Goal: Transaction & Acquisition: Purchase product/service

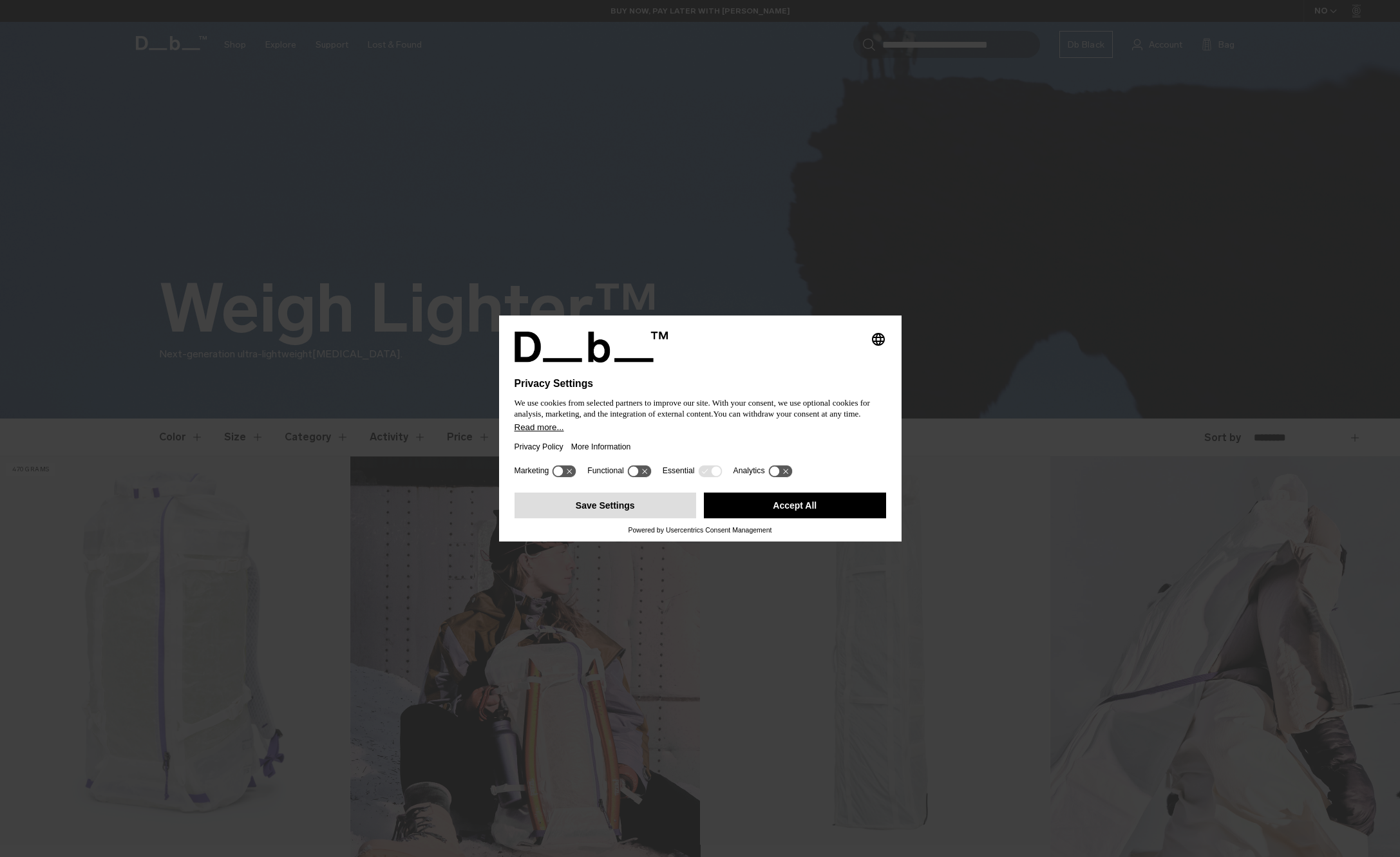
drag, startPoint x: 779, startPoint y: 512, endPoint x: 684, endPoint y: 508, distance: 95.1
click at [755, 500] on button "Accept All" at bounding box center [795, 505] width 182 height 25
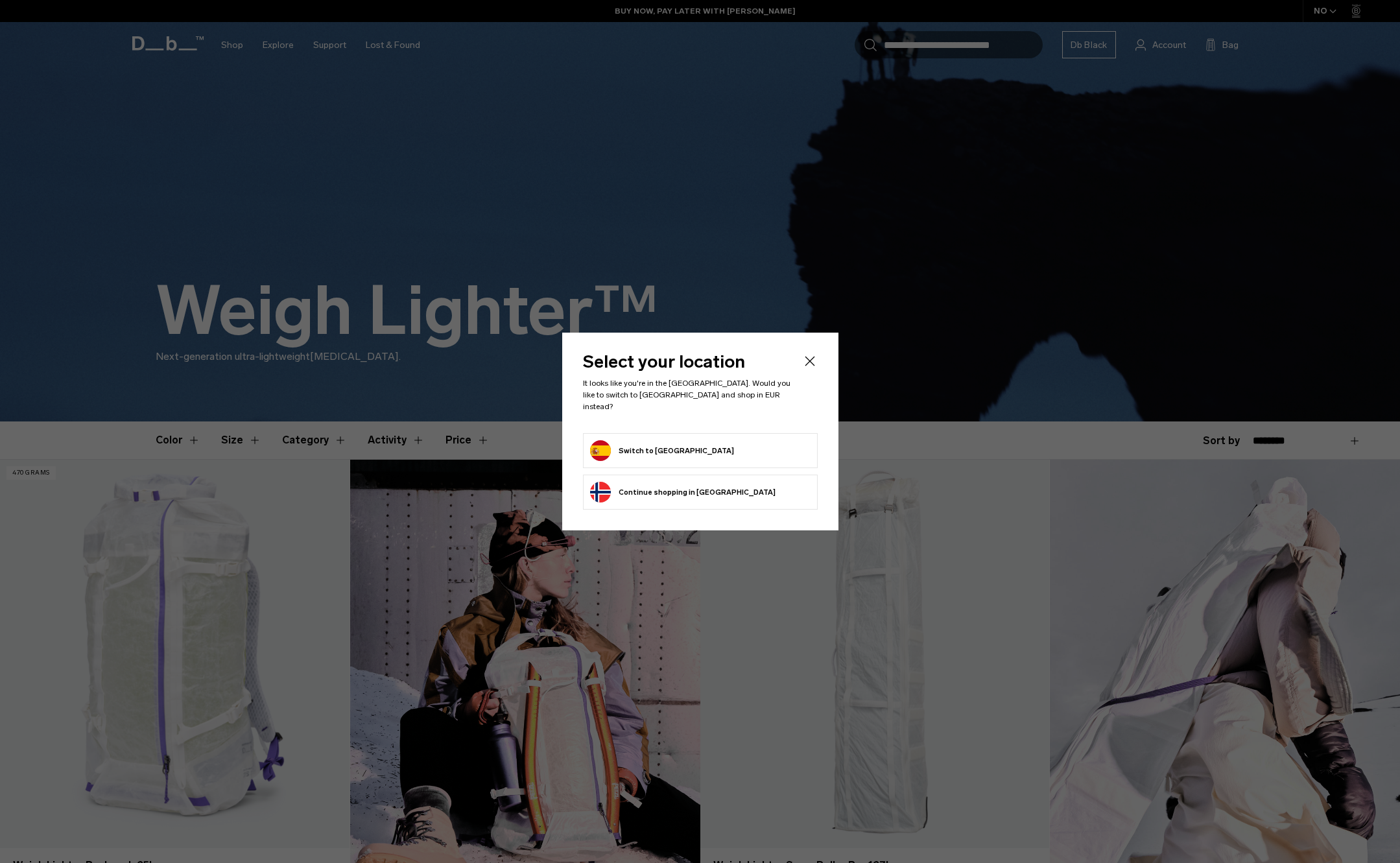
click at [667, 511] on div "Select your location It looks like you're in the Spain. Would you like to switc…" at bounding box center [700, 431] width 277 height 198
click at [692, 447] on form "Switch to Spain" at bounding box center [700, 450] width 221 height 21
click at [659, 445] on button "Switch to Spain" at bounding box center [662, 450] width 144 height 21
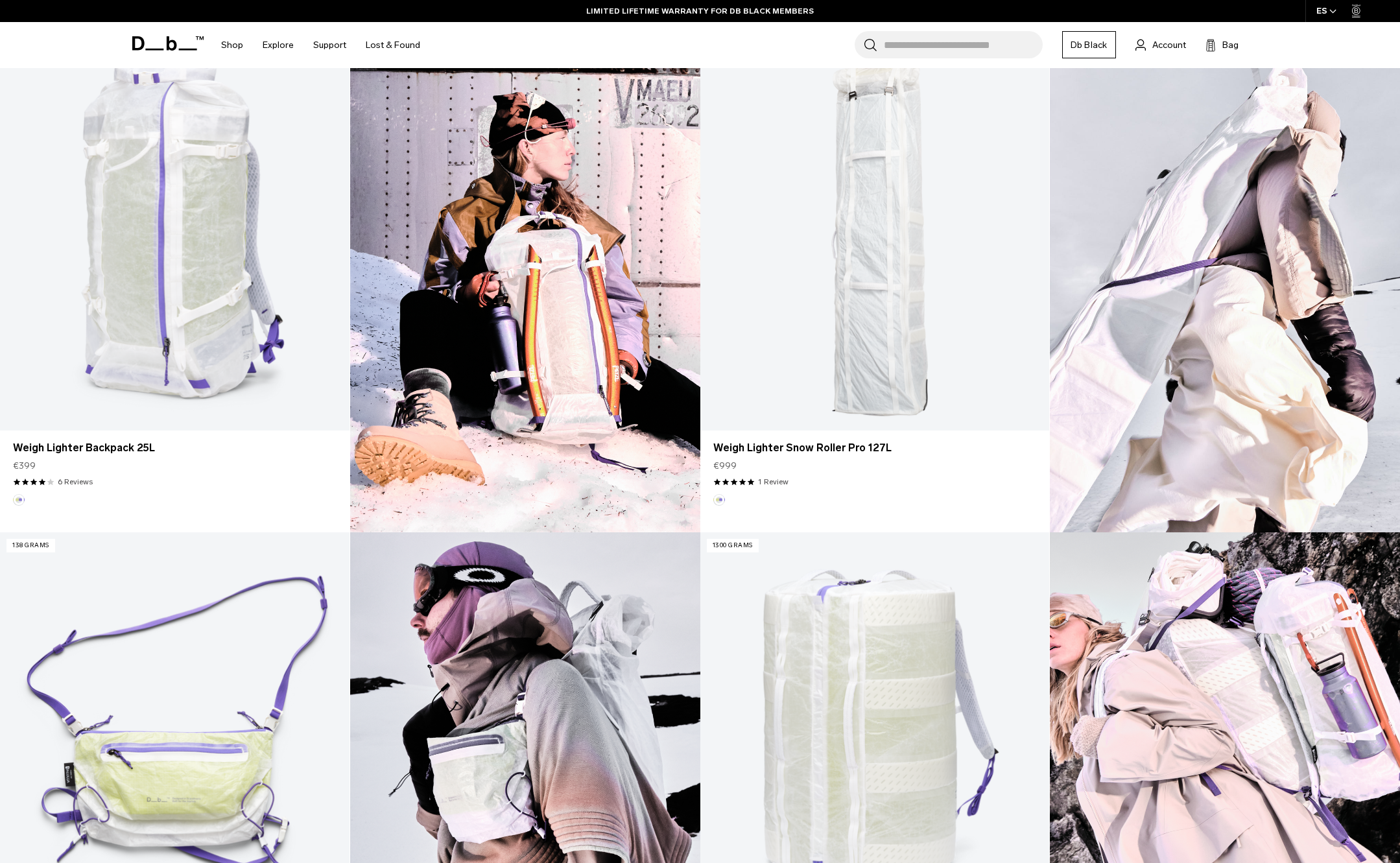
scroll to position [329, 0]
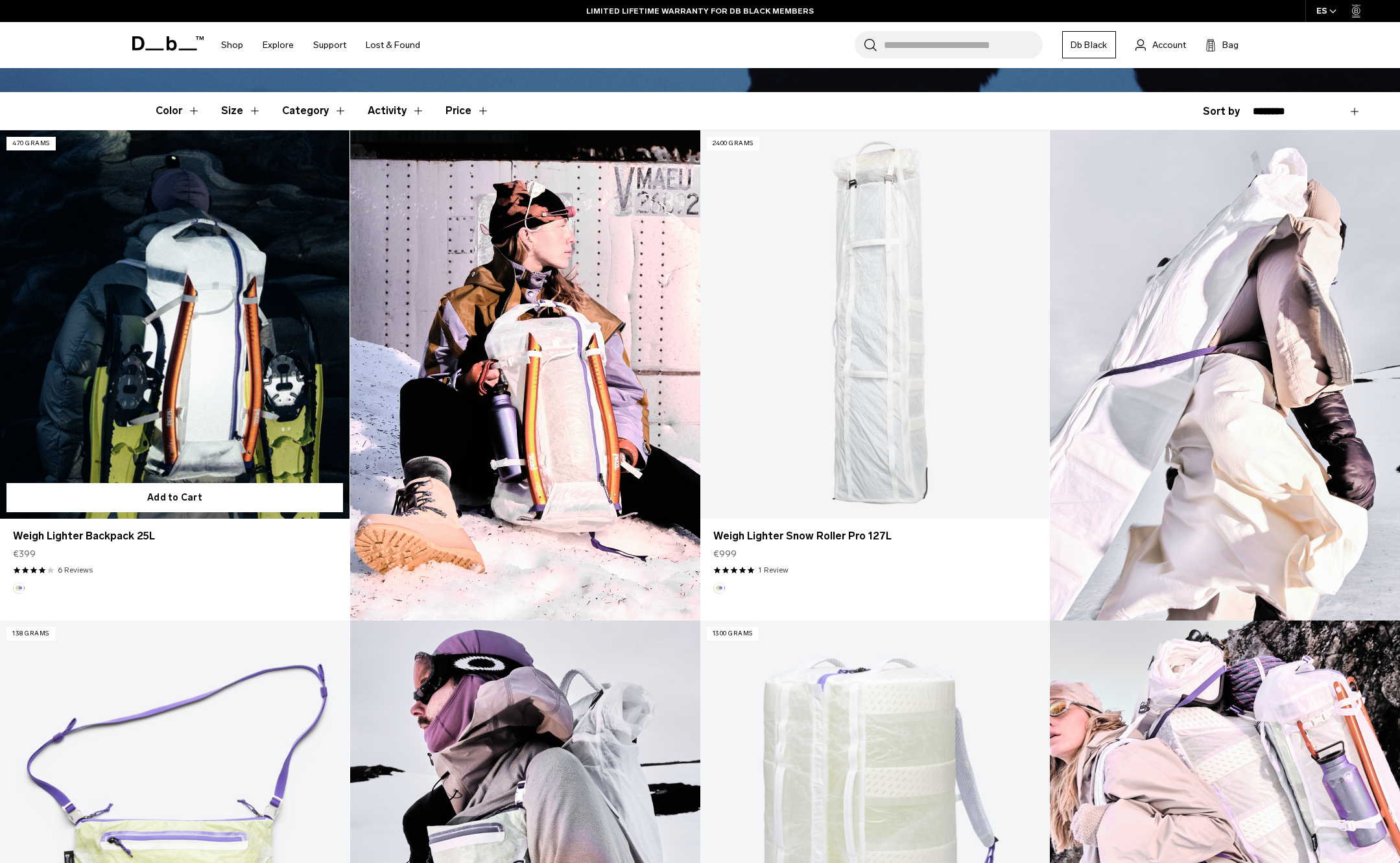
click at [172, 399] on link "Weigh Lighter Backpack 25L" at bounding box center [175, 324] width 350 height 388
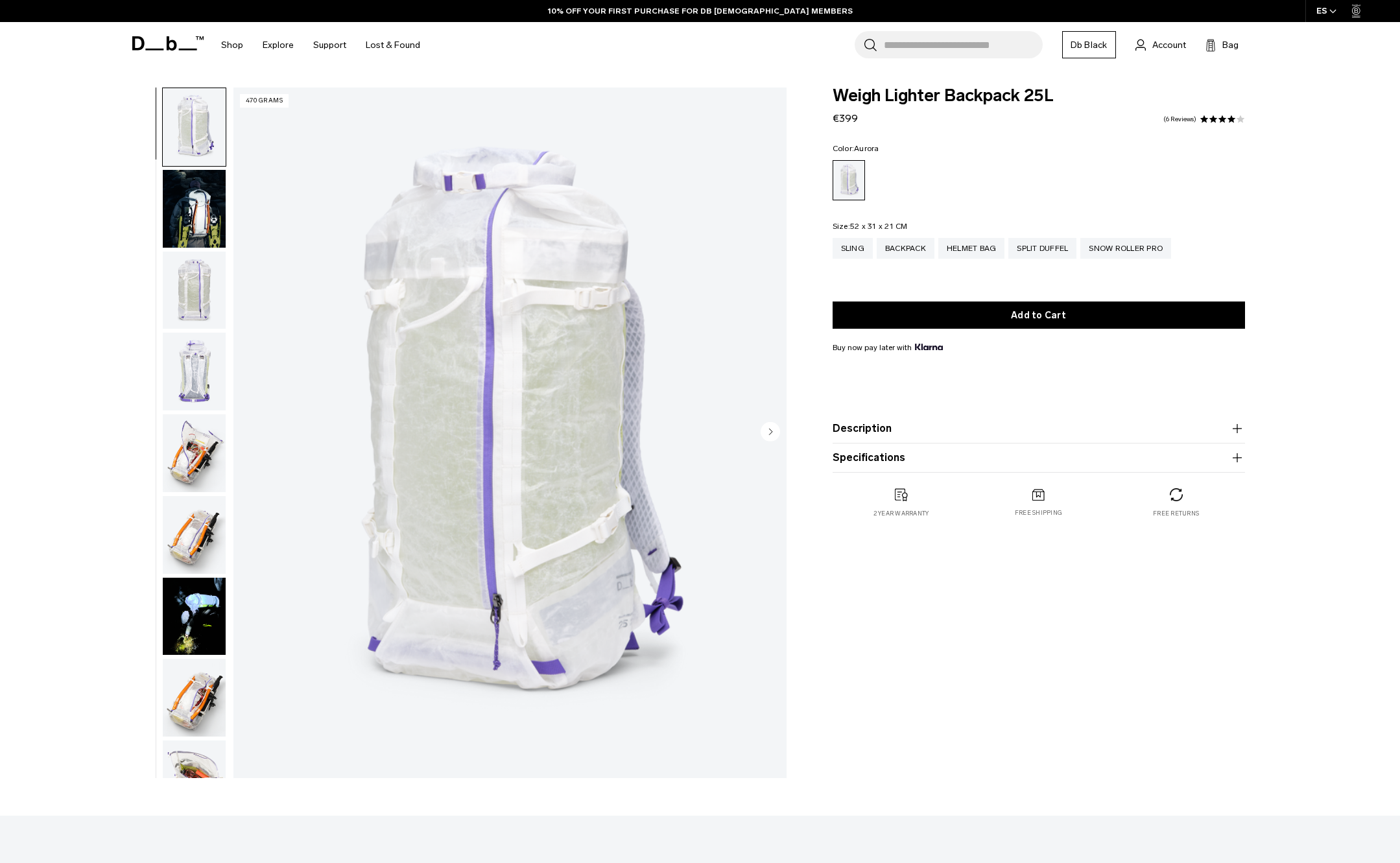
click at [200, 385] on img "button" at bounding box center [194, 371] width 63 height 78
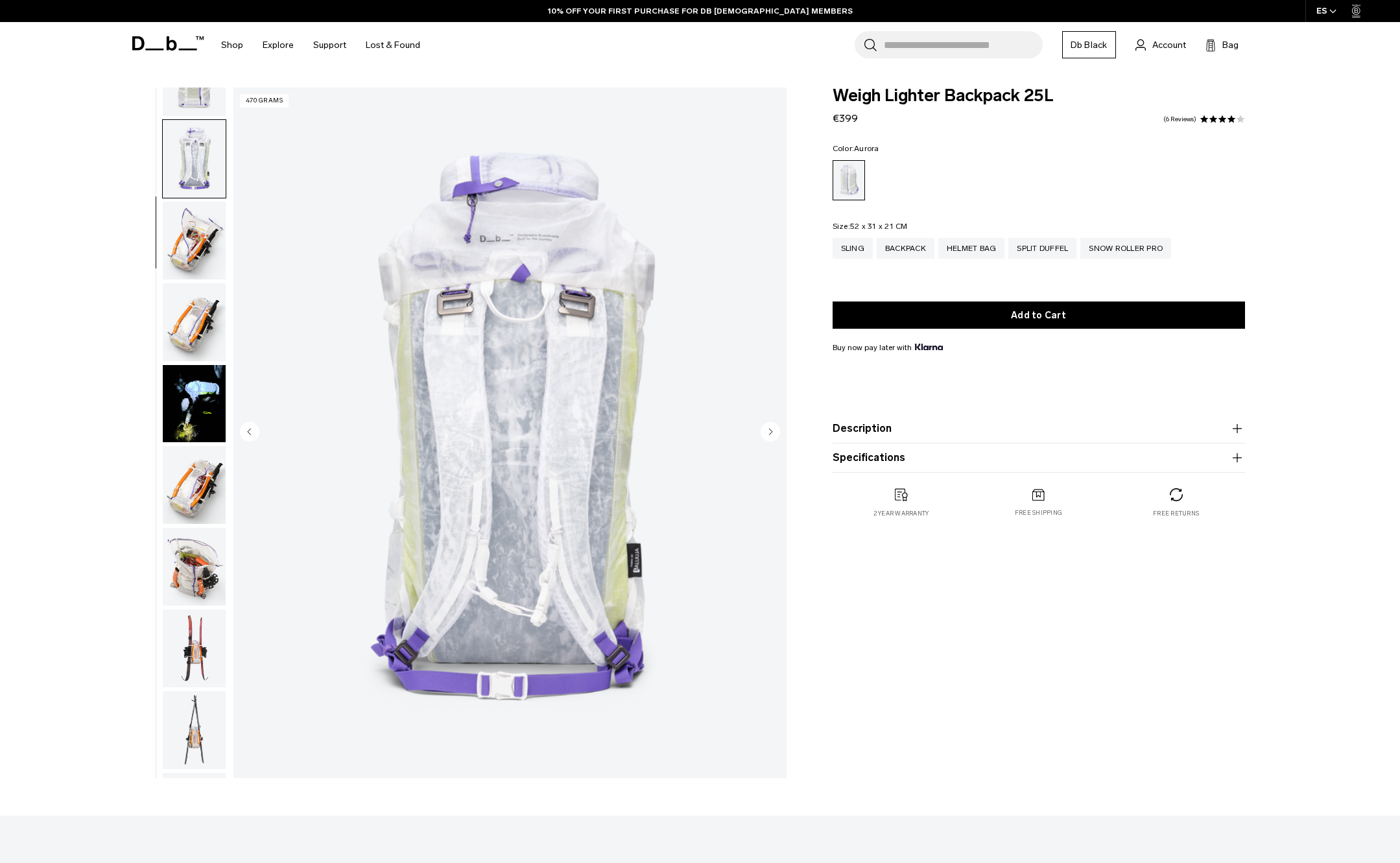
scroll to position [246, 0]
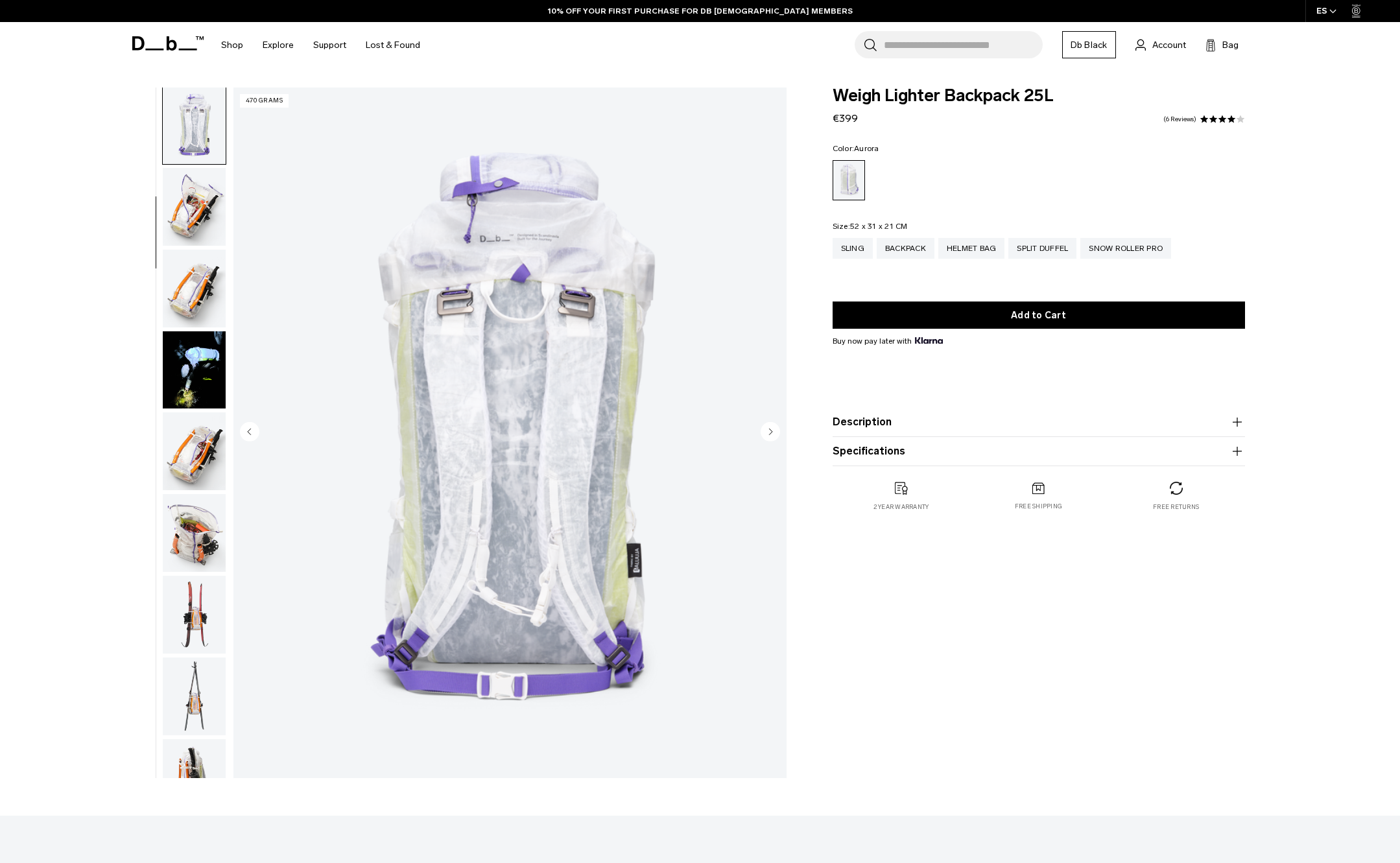
click at [208, 214] on img "button" at bounding box center [194, 206] width 63 height 78
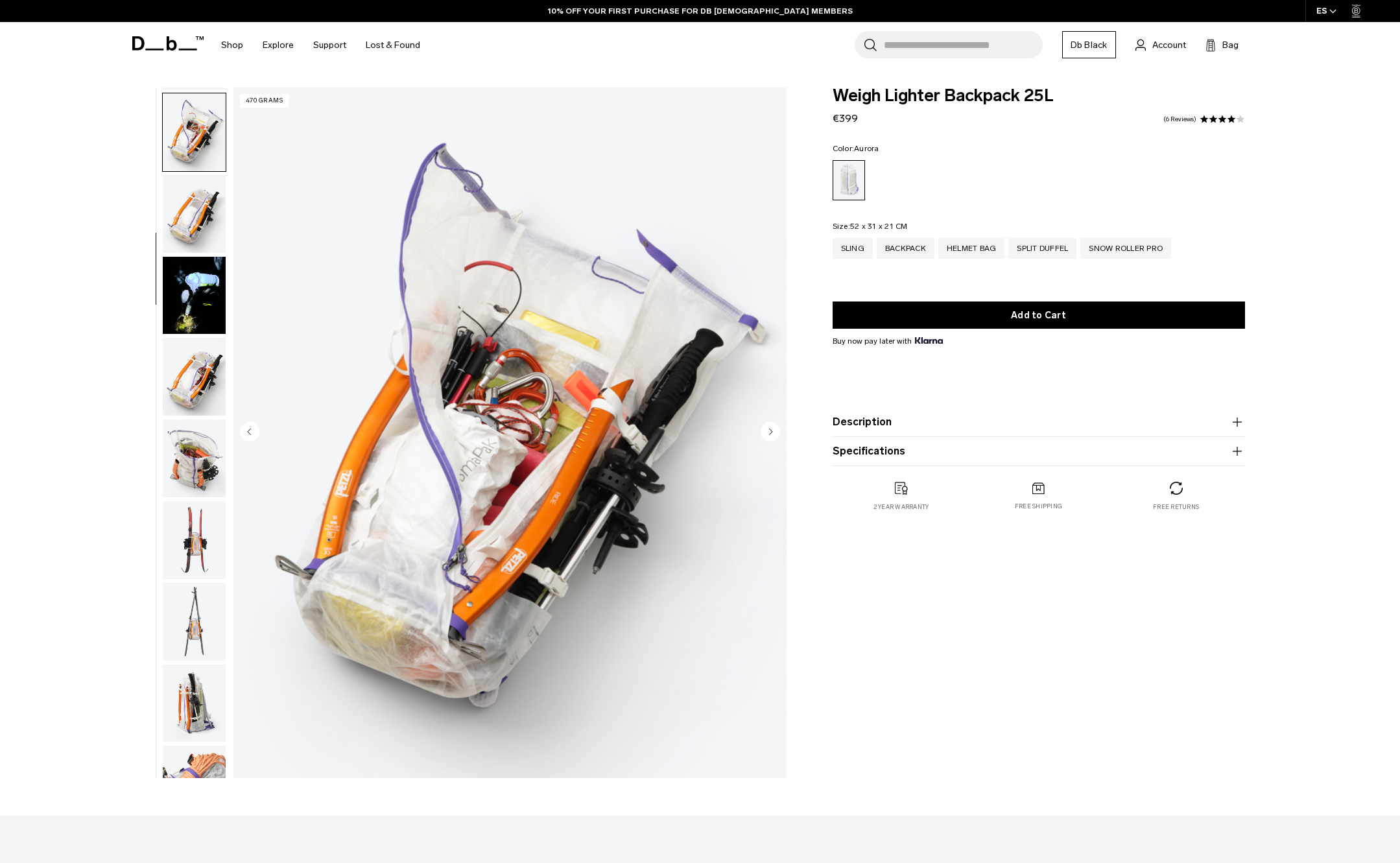
scroll to position [329, 0]
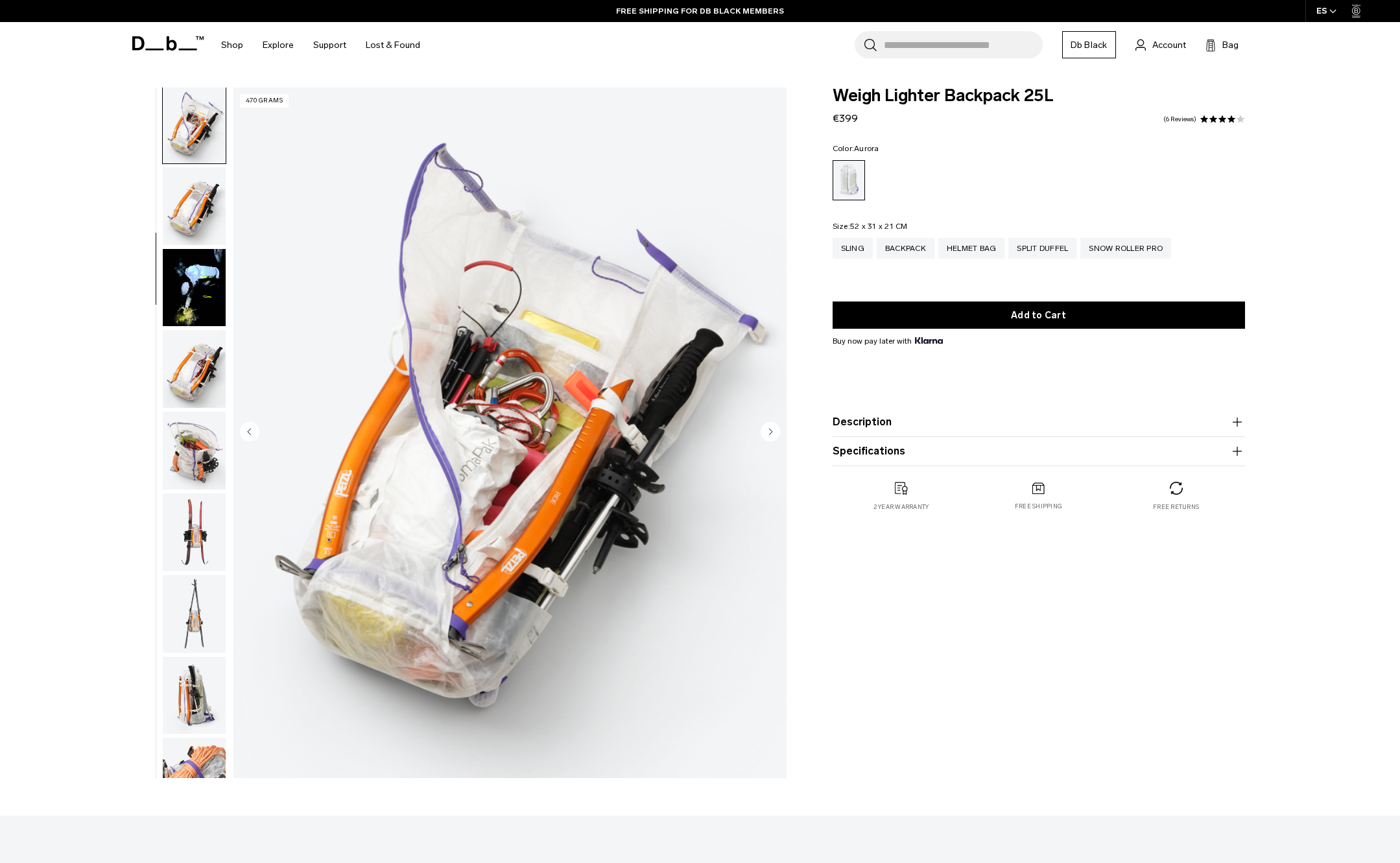
click at [203, 276] on img "button" at bounding box center [194, 287] width 63 height 78
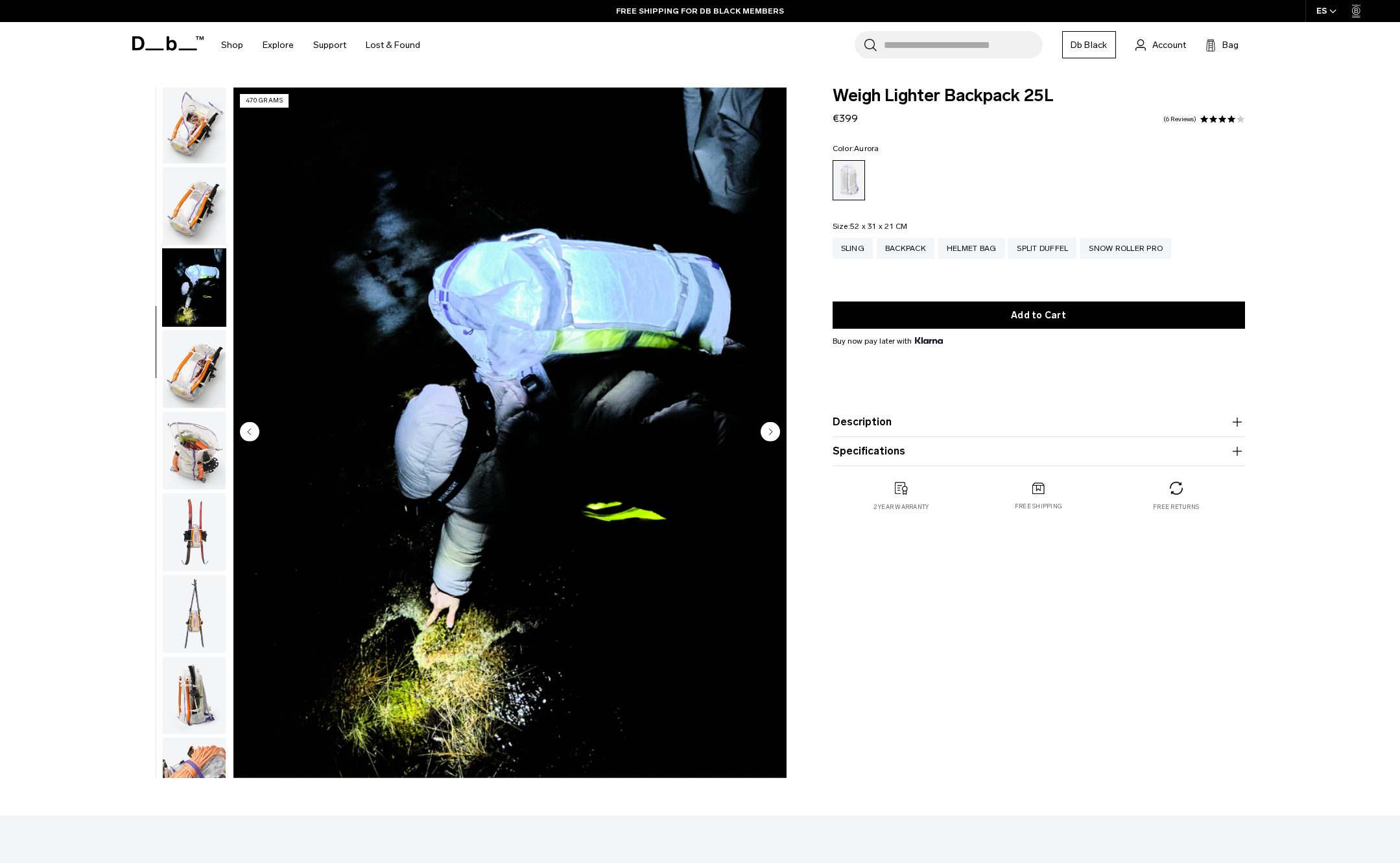
scroll to position [492, 0]
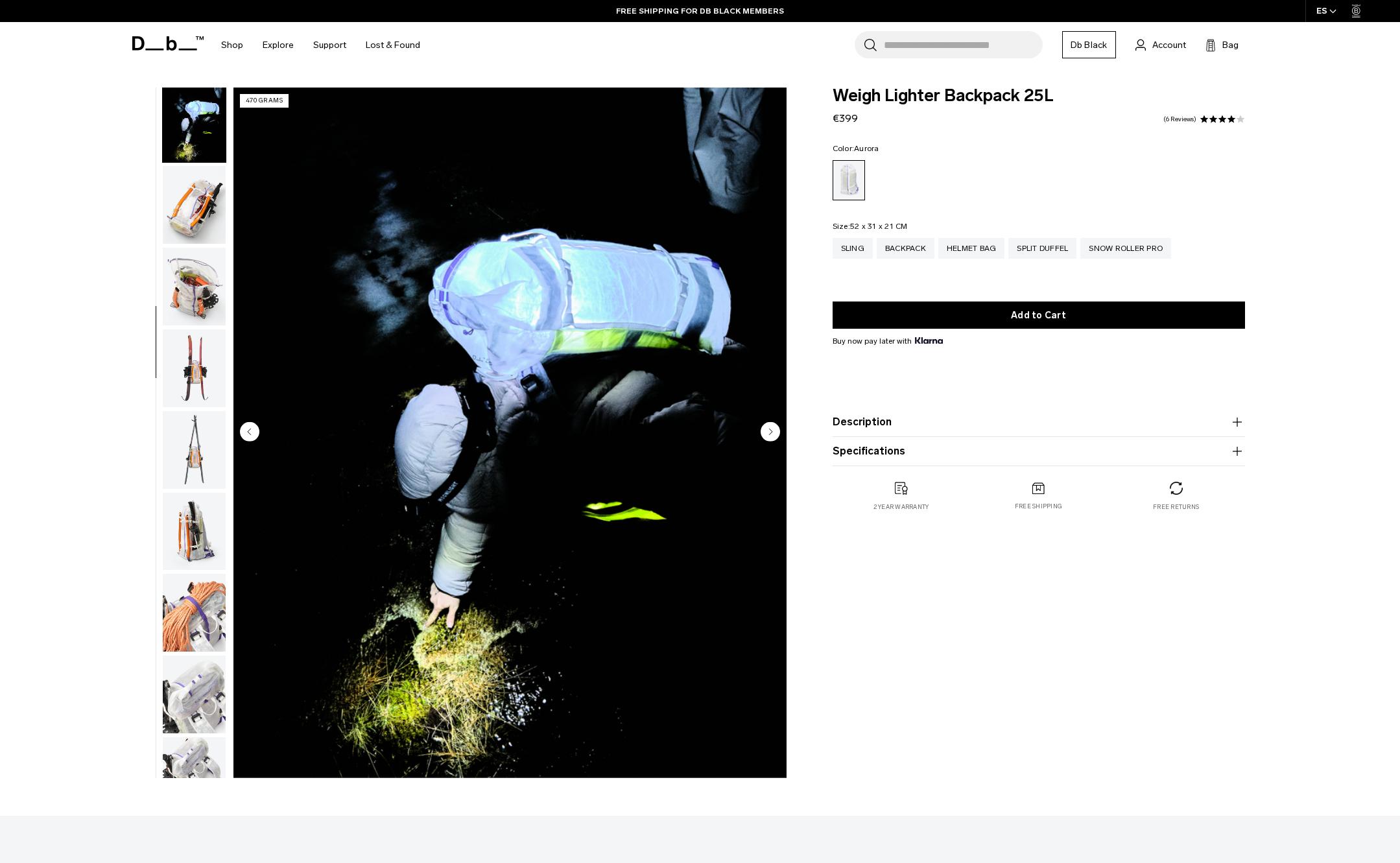
click at [197, 269] on img "button" at bounding box center [194, 286] width 63 height 78
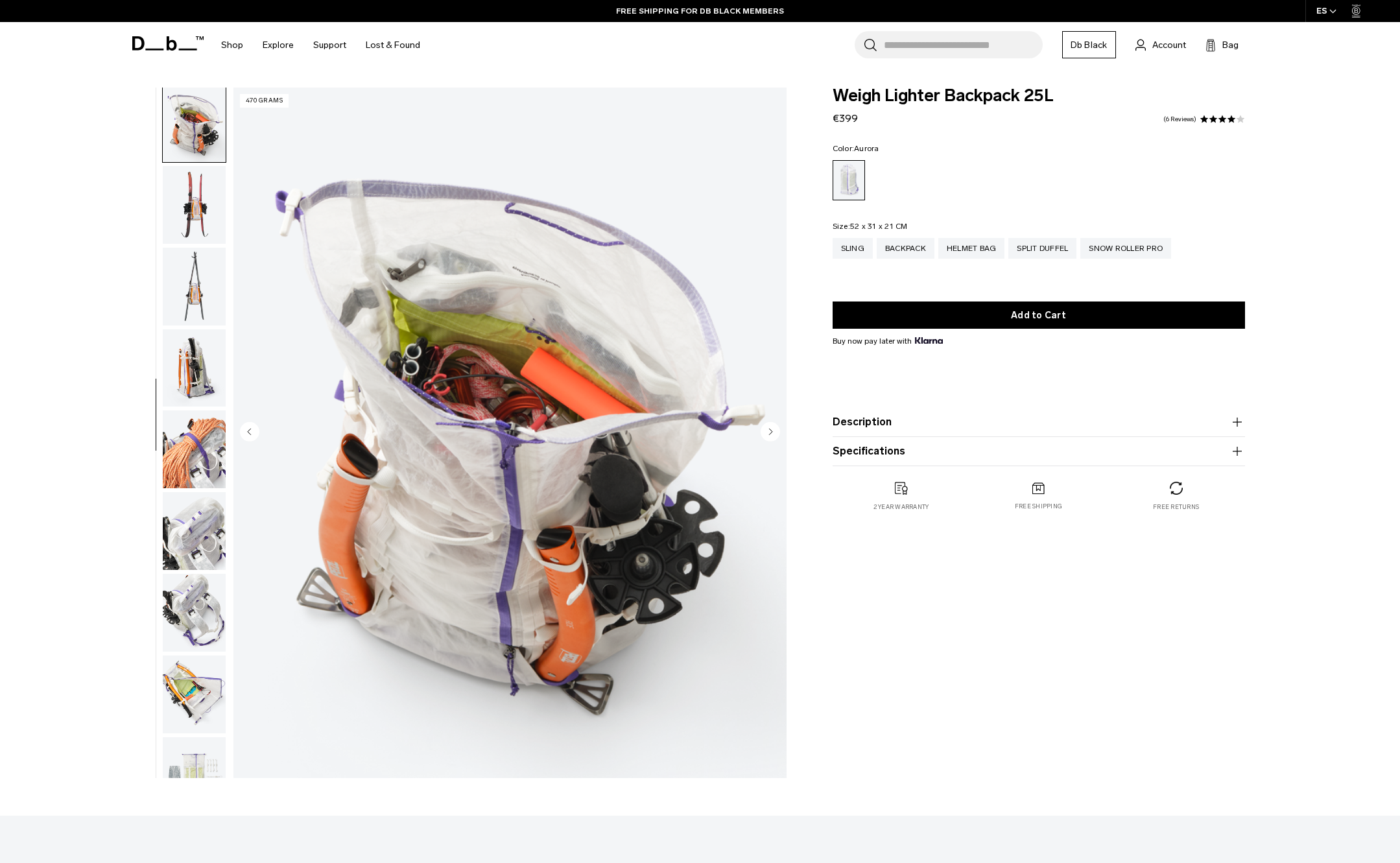
scroll to position [657, 0]
click at [201, 241] on img "button" at bounding box center [194, 203] width 63 height 78
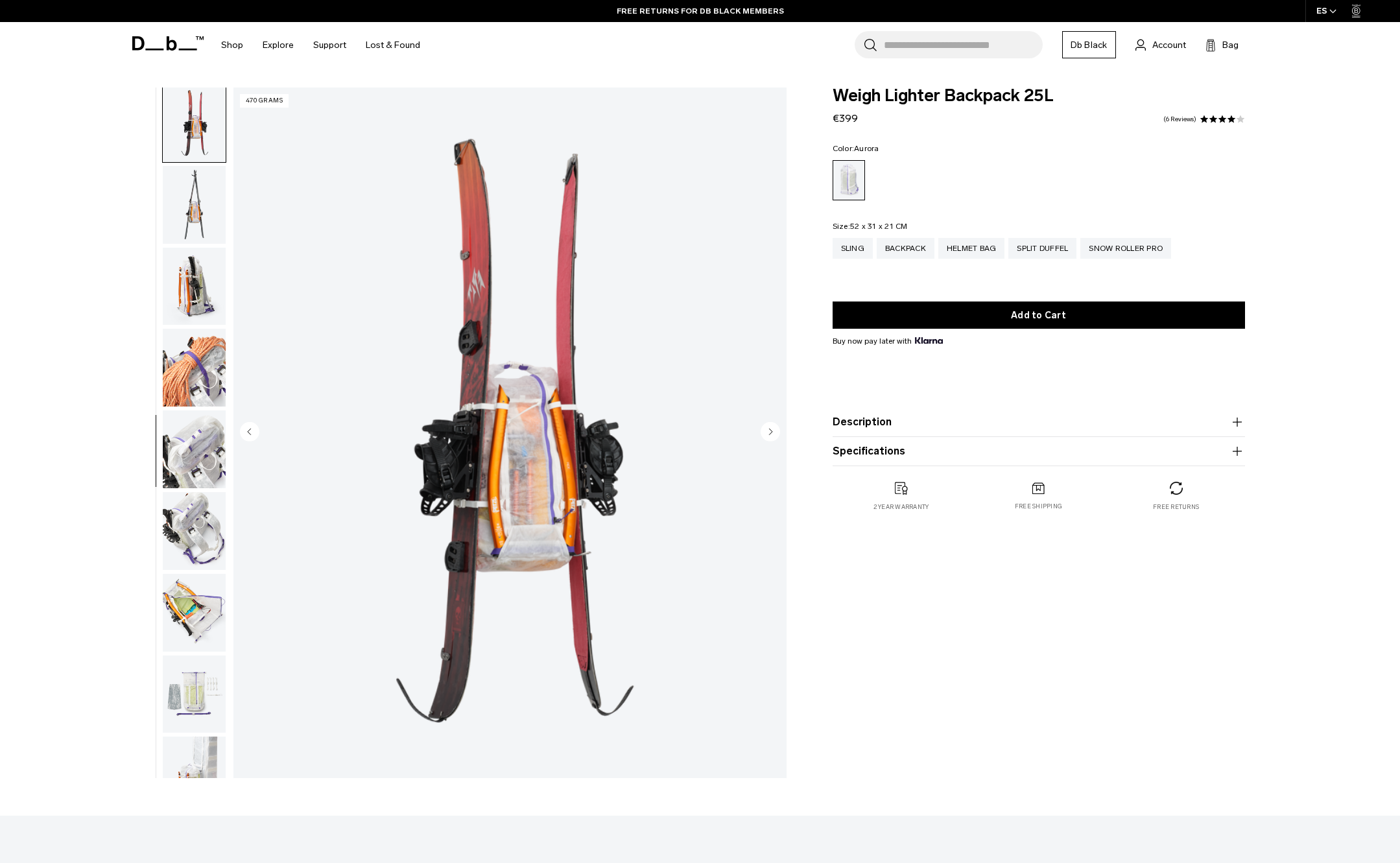
scroll to position [739, 0]
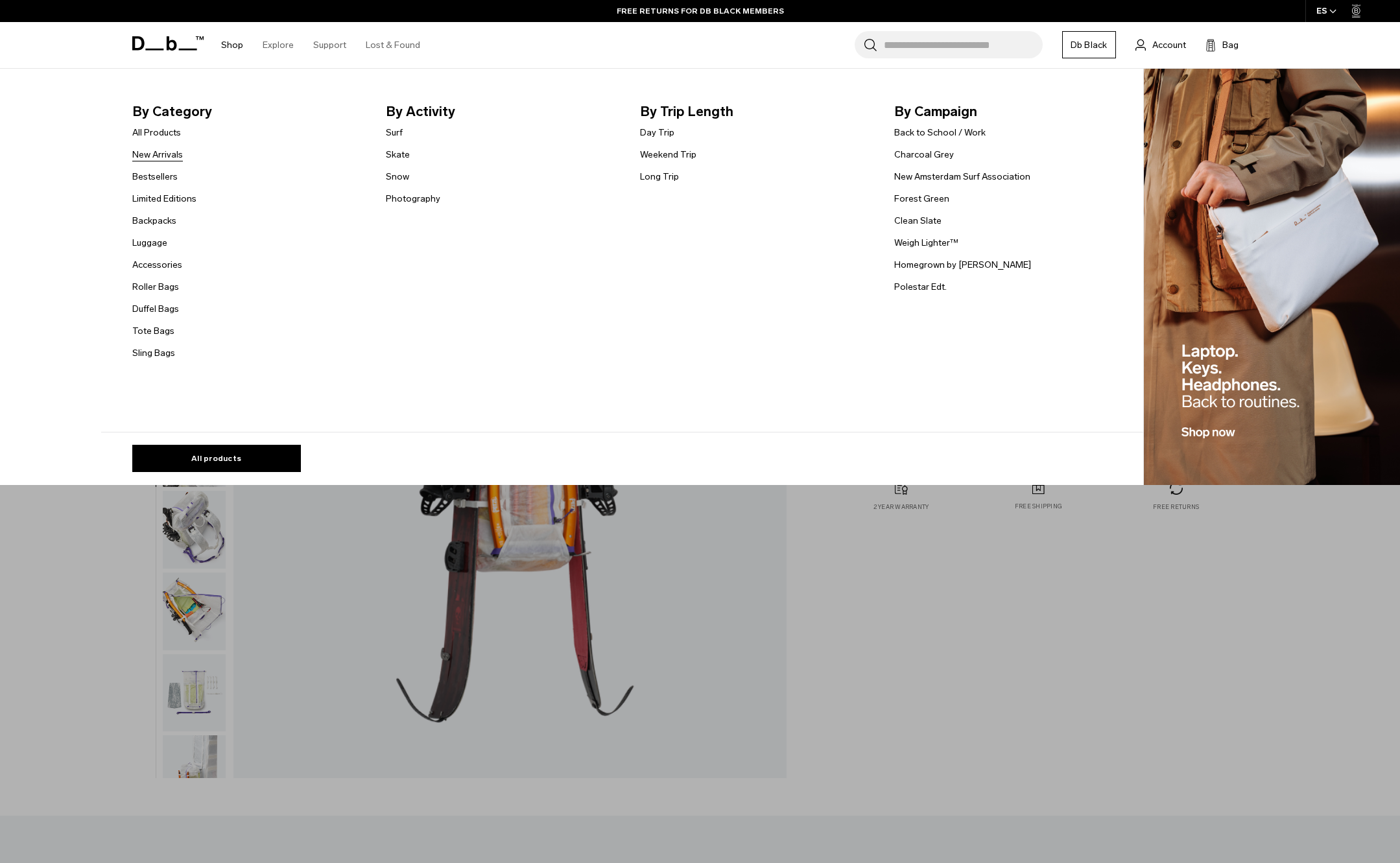
click at [168, 155] on link "New Arrivals" at bounding box center [157, 154] width 50 height 14
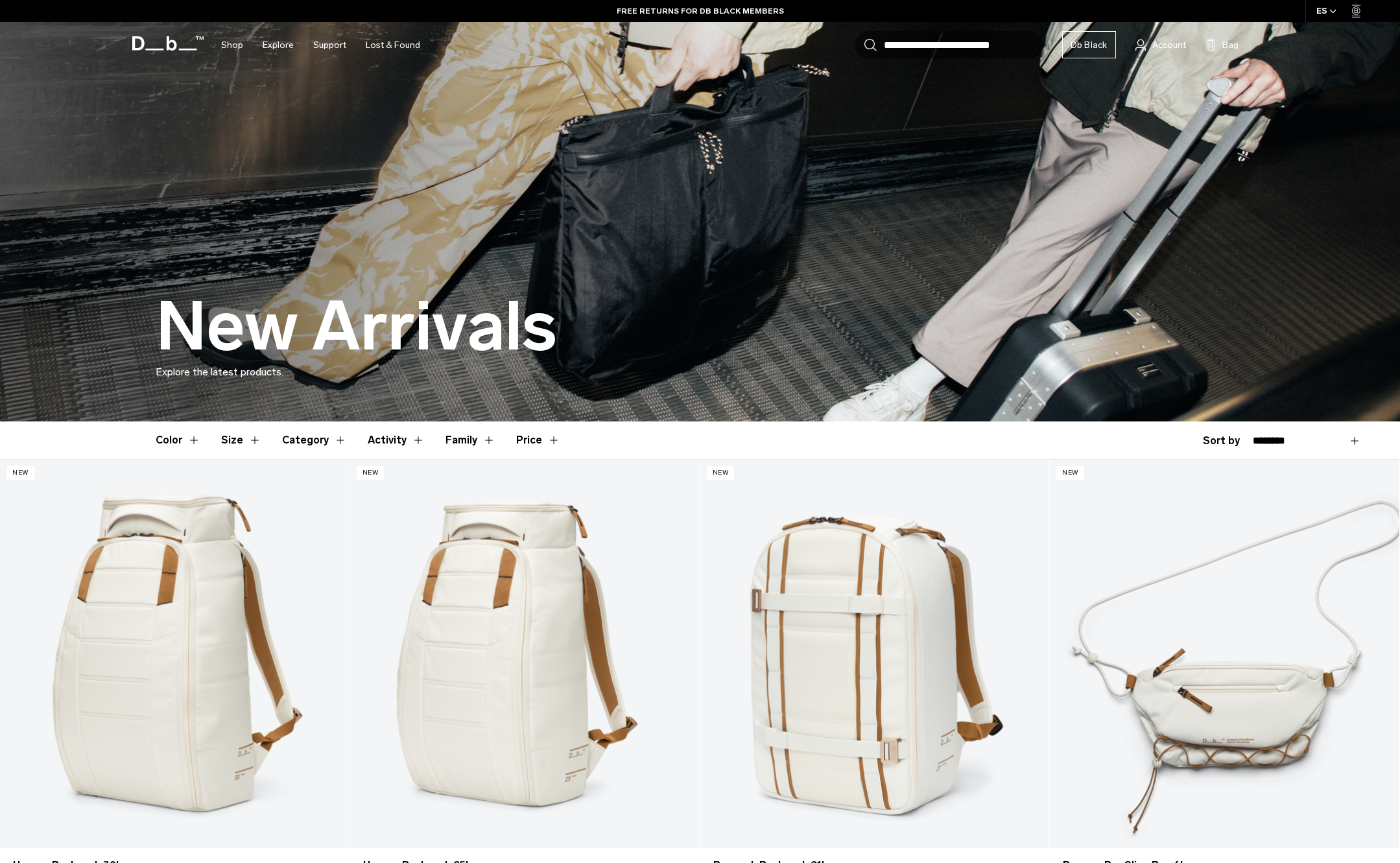
click at [195, 446] on button "Color" at bounding box center [178, 439] width 45 height 38
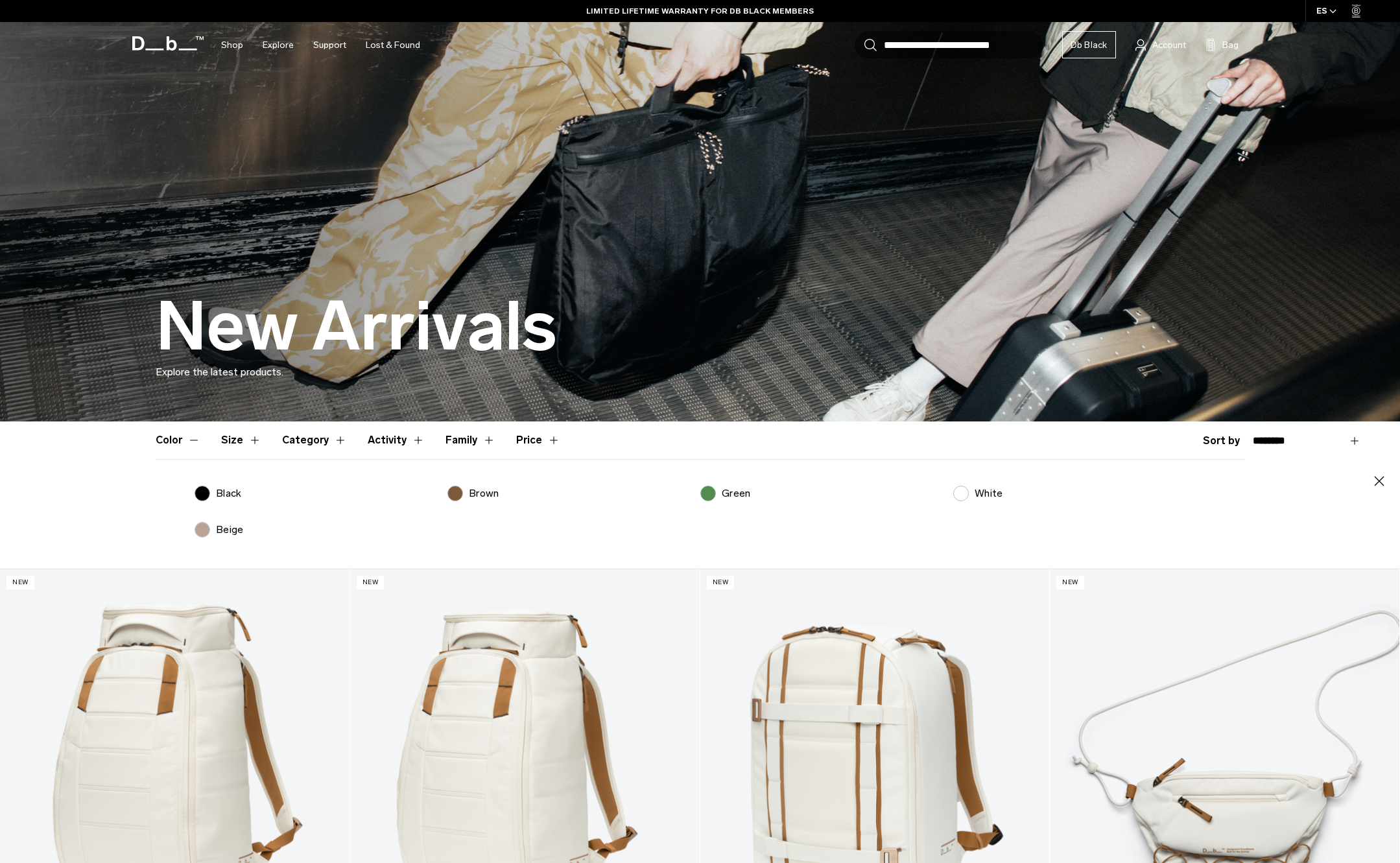
click at [252, 439] on button "Size" at bounding box center [242, 439] width 40 height 38
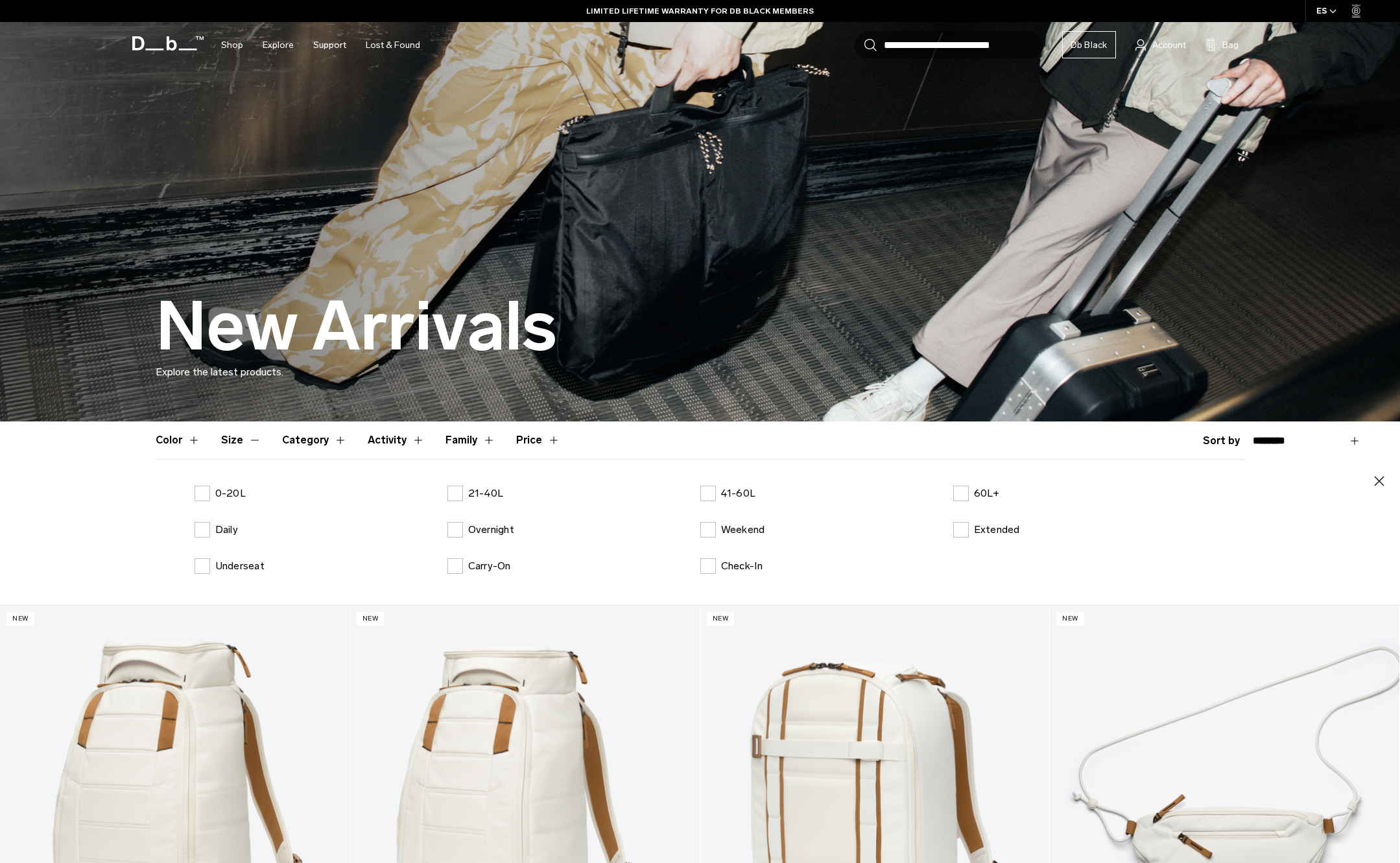
click at [334, 441] on button "Category" at bounding box center [314, 439] width 65 height 38
click at [342, 439] on button "Category" at bounding box center [314, 439] width 65 height 38
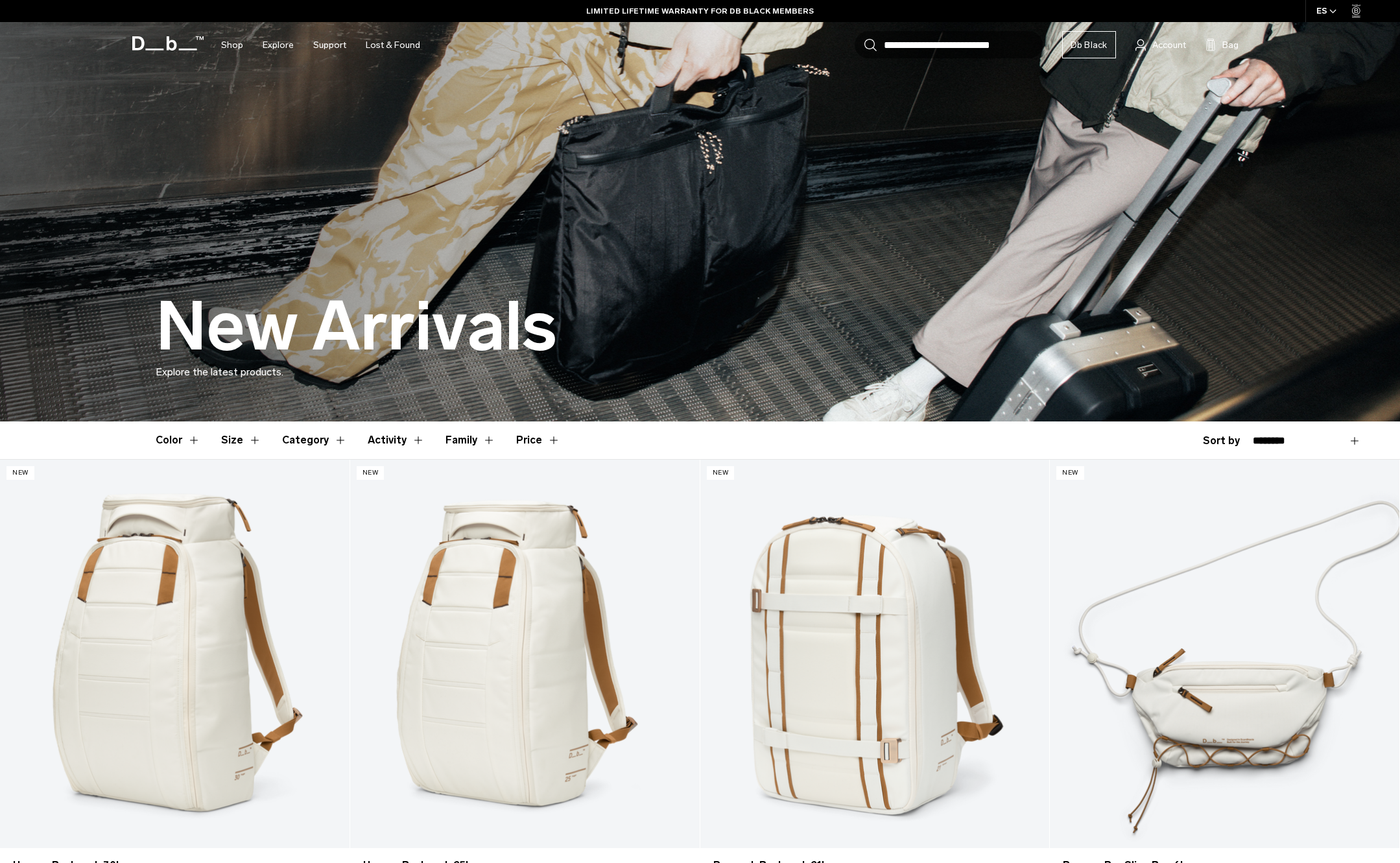
click at [421, 437] on header "Color Size Category Activity Family Price" at bounding box center [700, 439] width 1090 height 38
click at [418, 437] on button "Activity" at bounding box center [396, 439] width 57 height 38
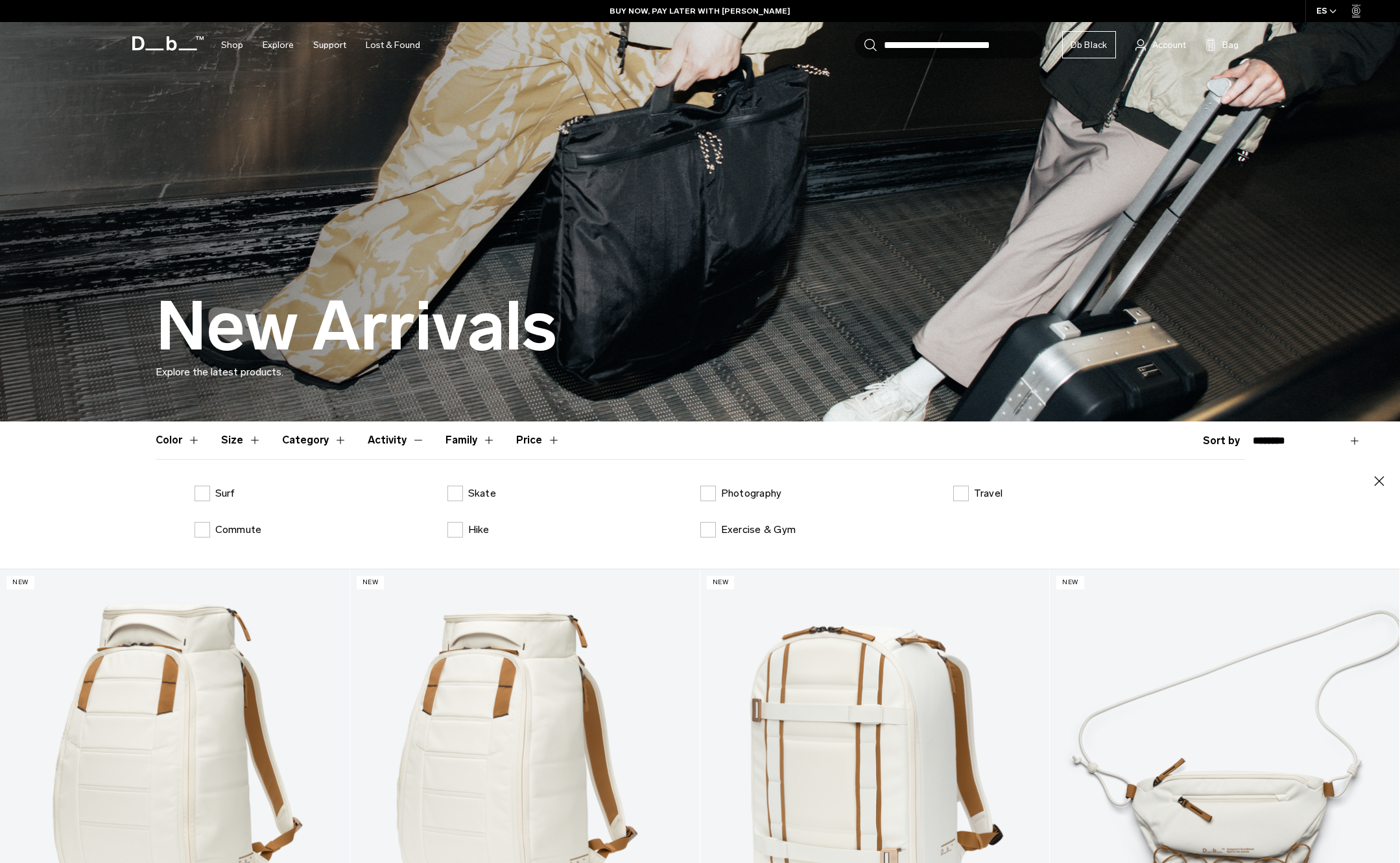
drag, startPoint x: 202, startPoint y: 534, endPoint x: 197, endPoint y: 482, distance: 52.2
click at [202, 534] on label "Commute" at bounding box center [228, 529] width 68 height 16
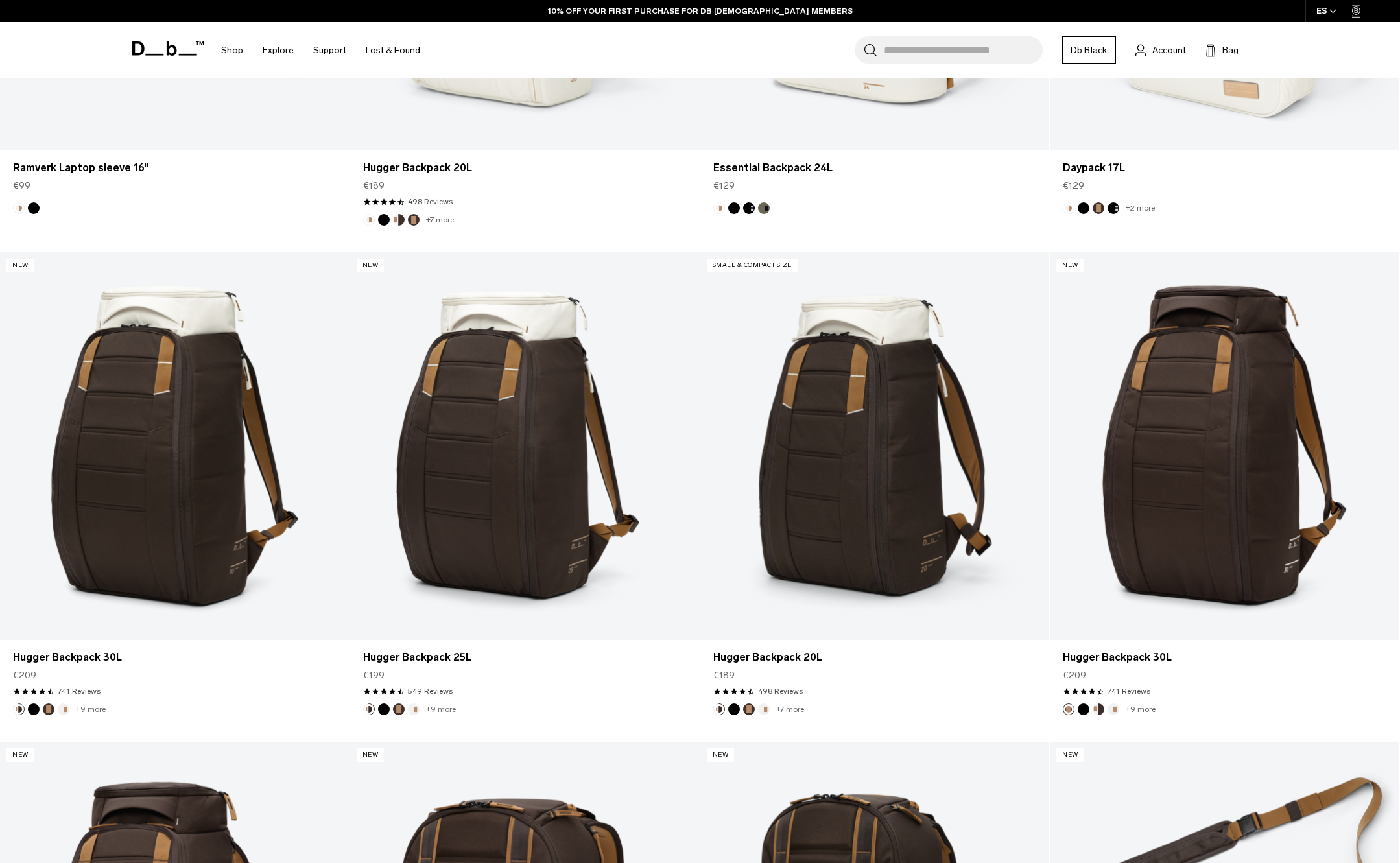
scroll to position [1537, 0]
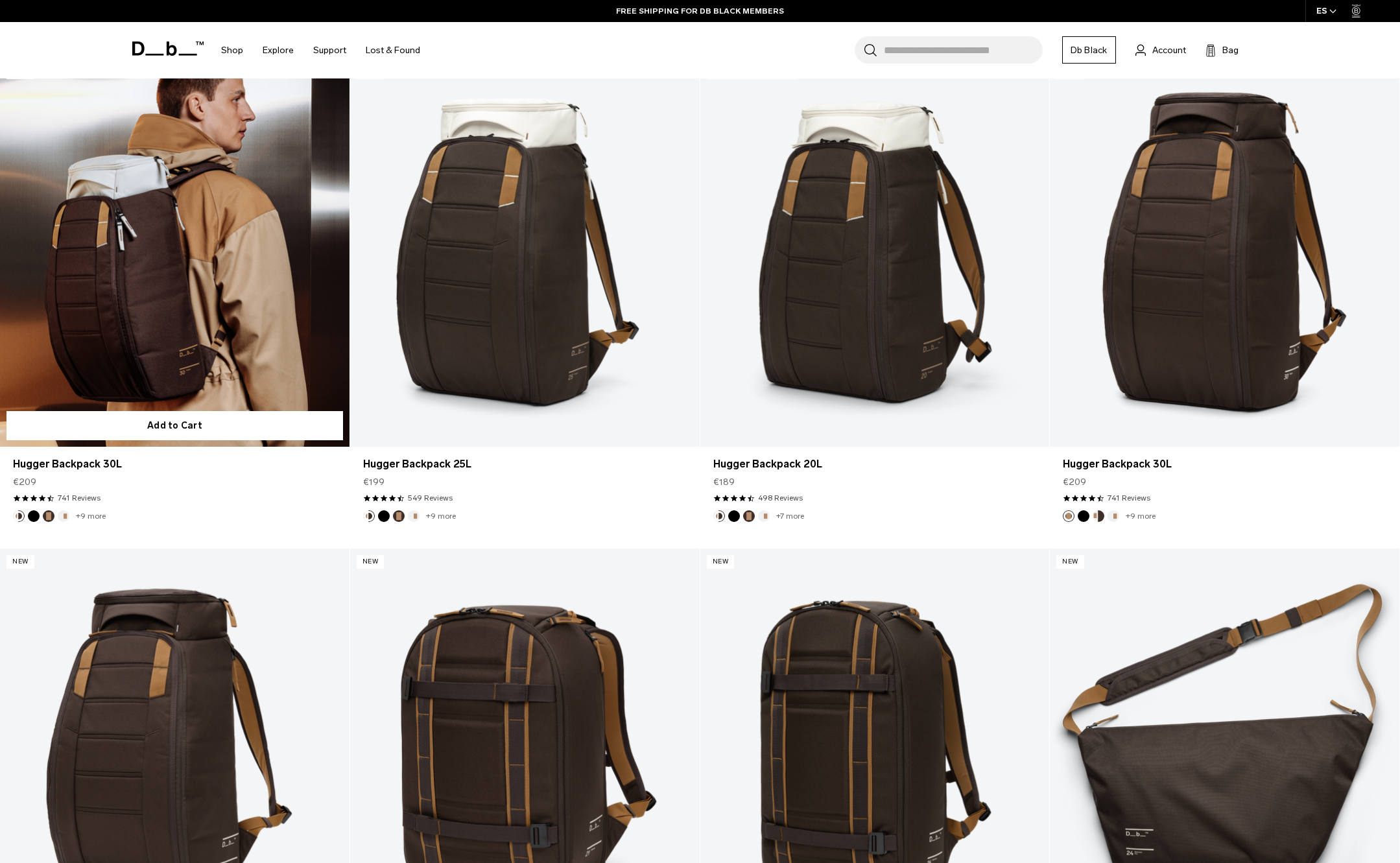
click at [238, 368] on link "Hugger Backpack 30L" at bounding box center [175, 253] width 350 height 388
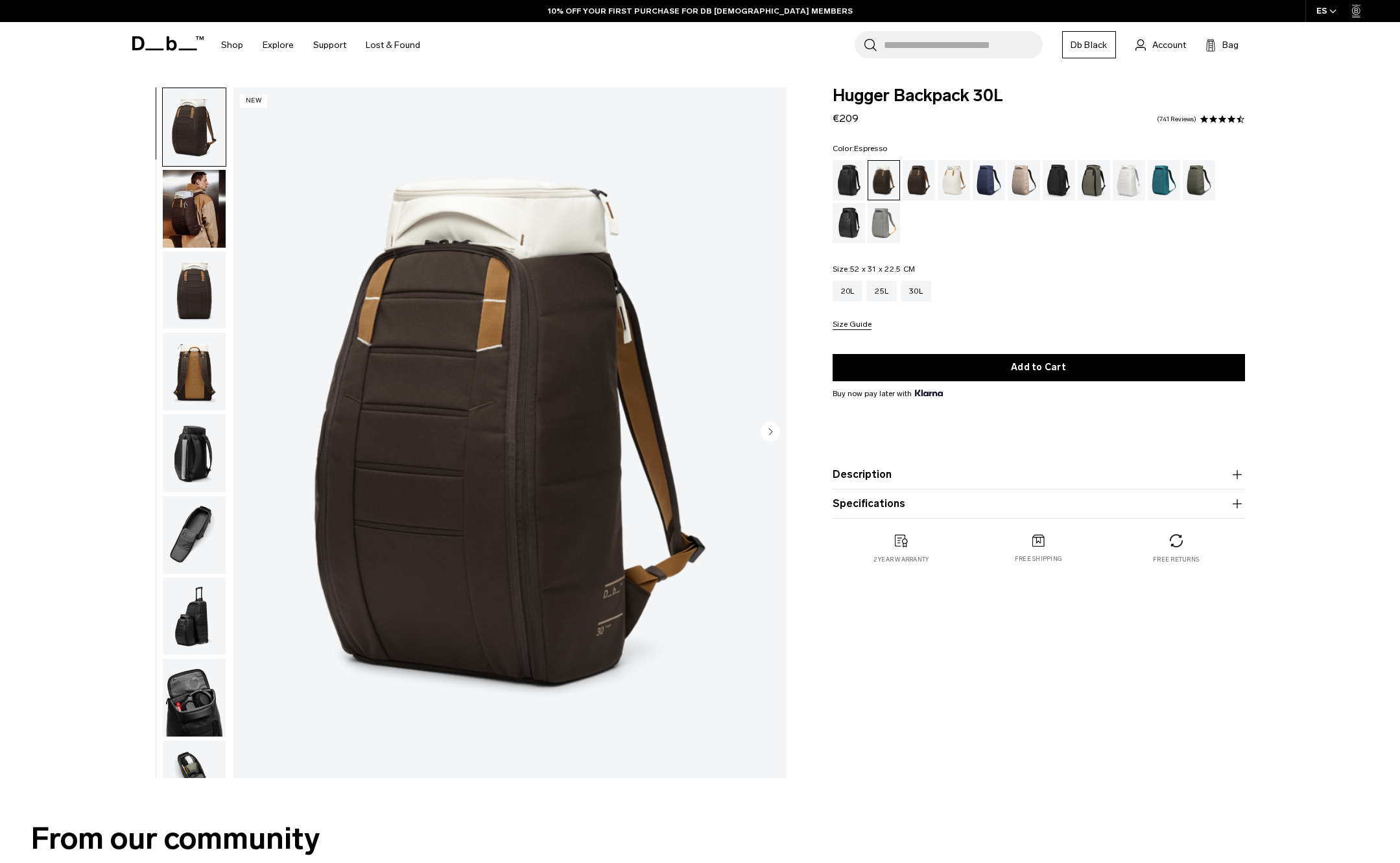
click at [924, 184] on div "Espresso" at bounding box center [919, 180] width 33 height 40
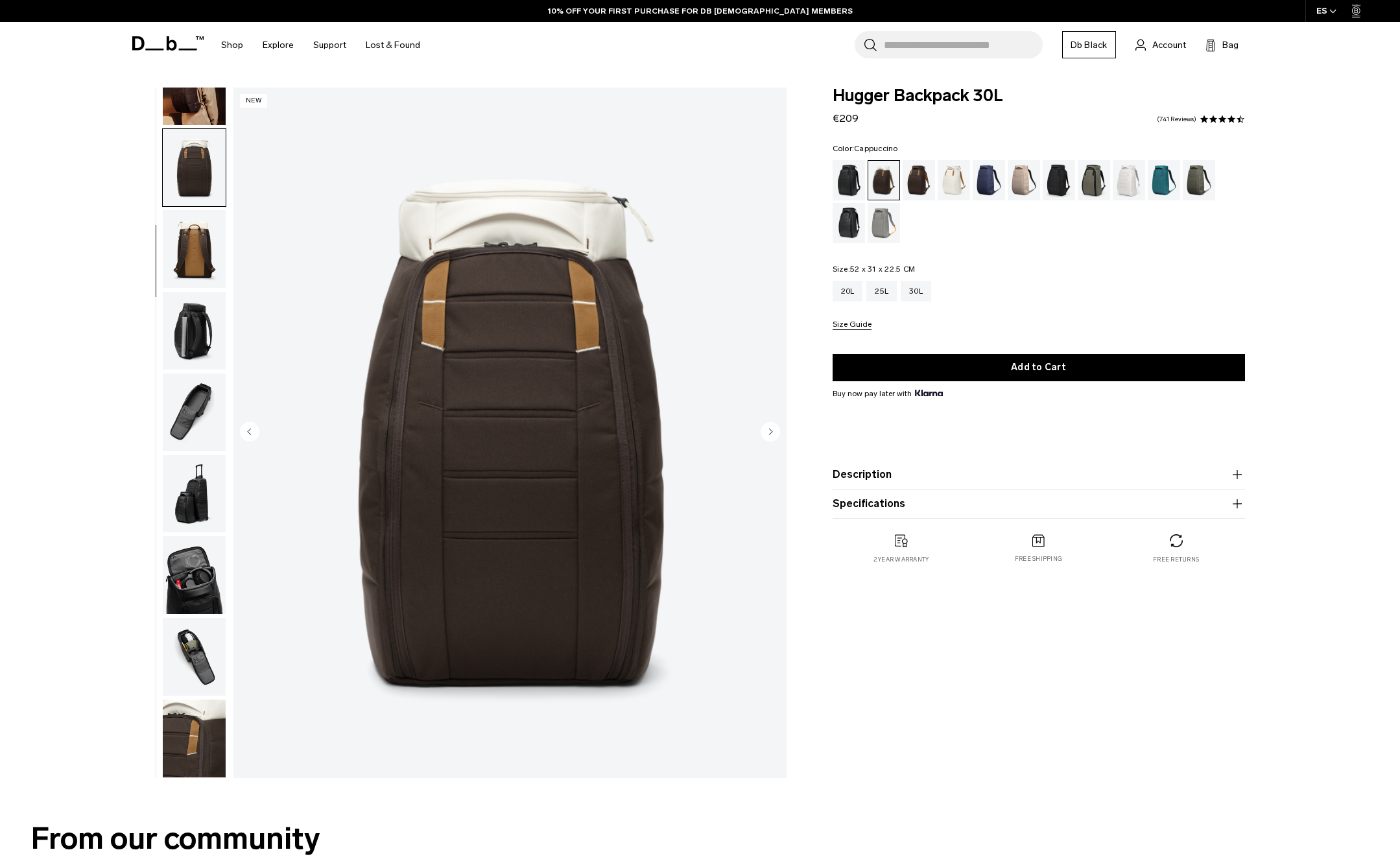
click at [196, 303] on img "button" at bounding box center [194, 330] width 63 height 78
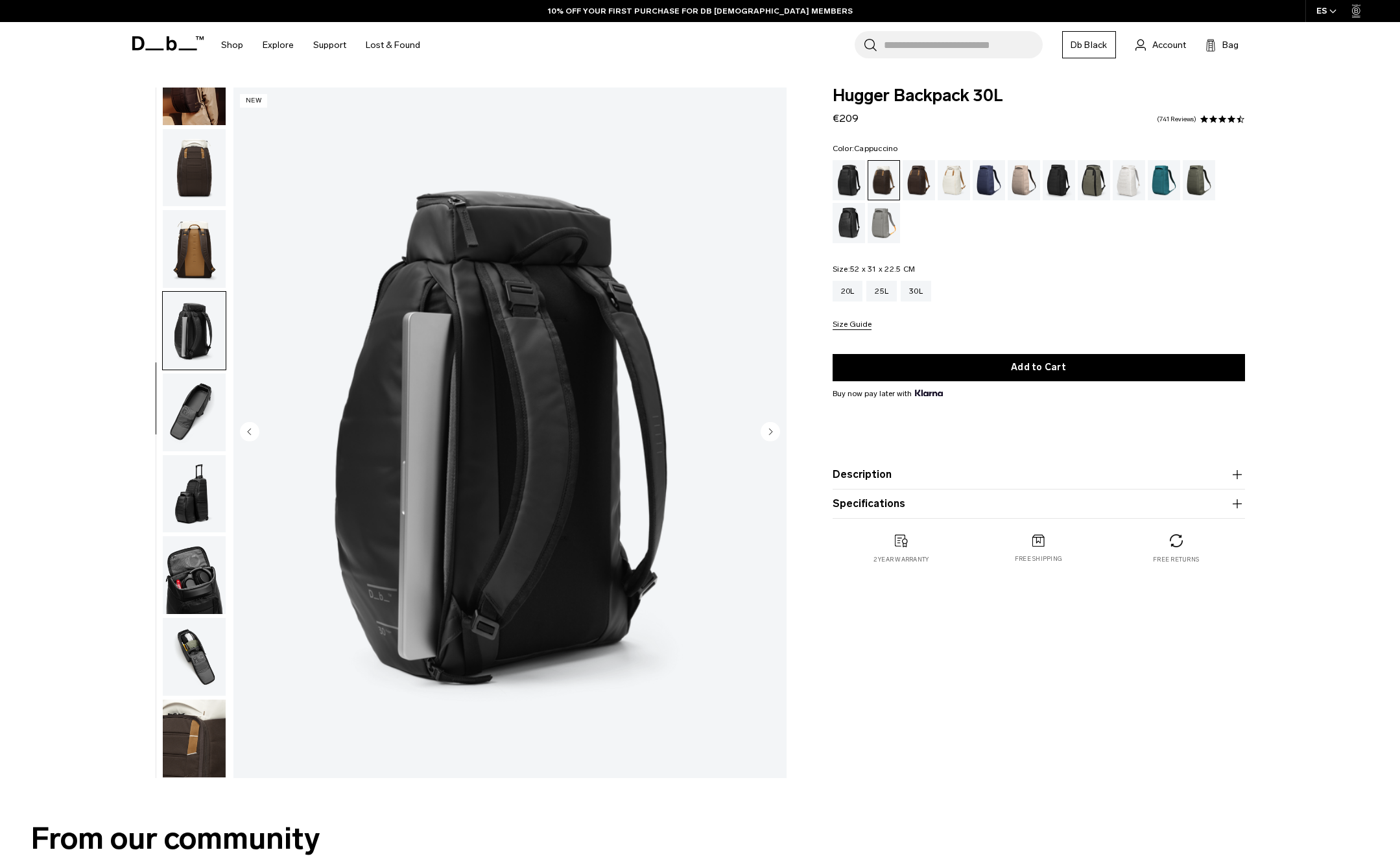
scroll to position [132, 0]
click at [776, 428] on circle "Next slide" at bounding box center [770, 430] width 19 height 19
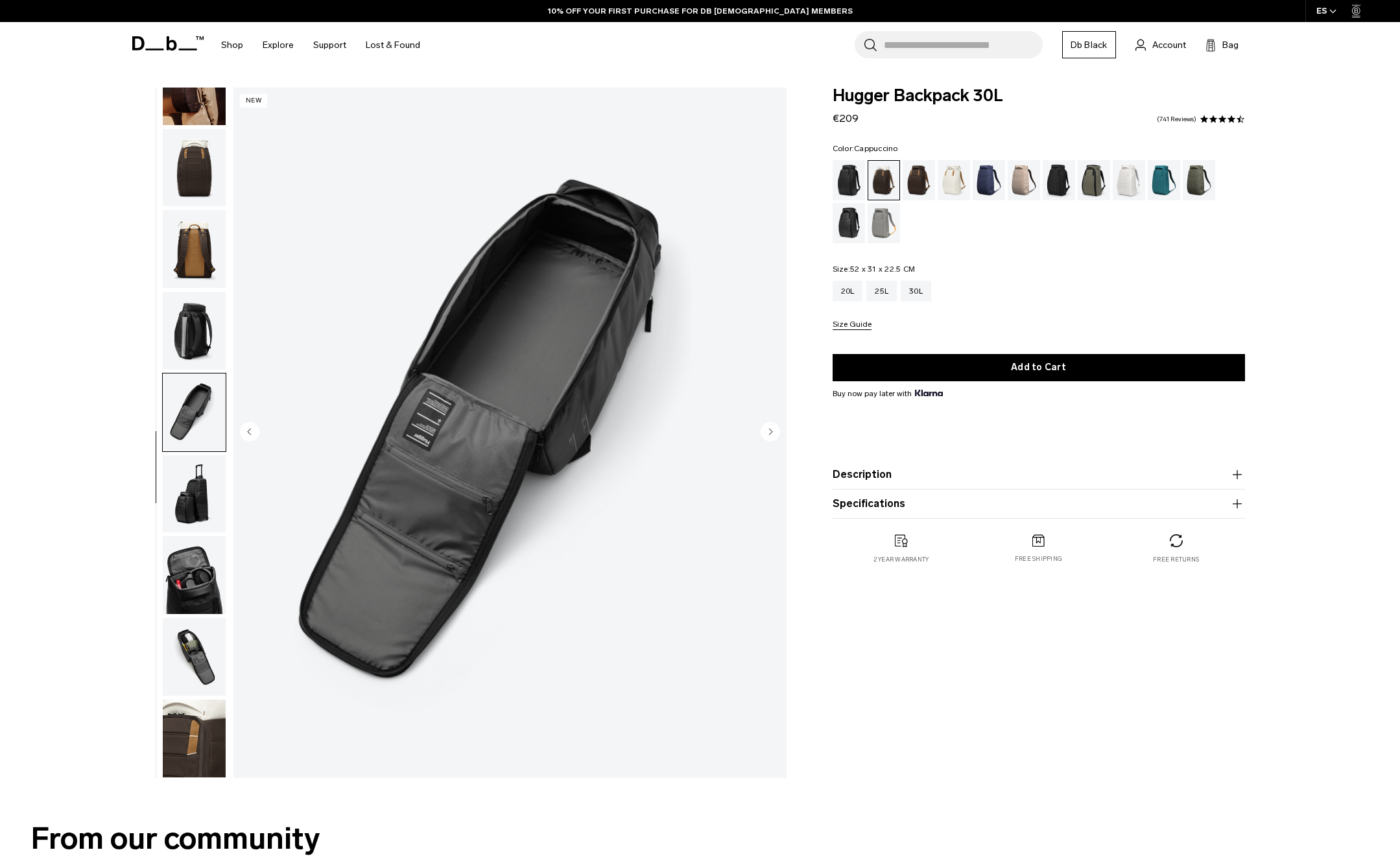
click at [773, 426] on circle "Next slide" at bounding box center [770, 430] width 19 height 19
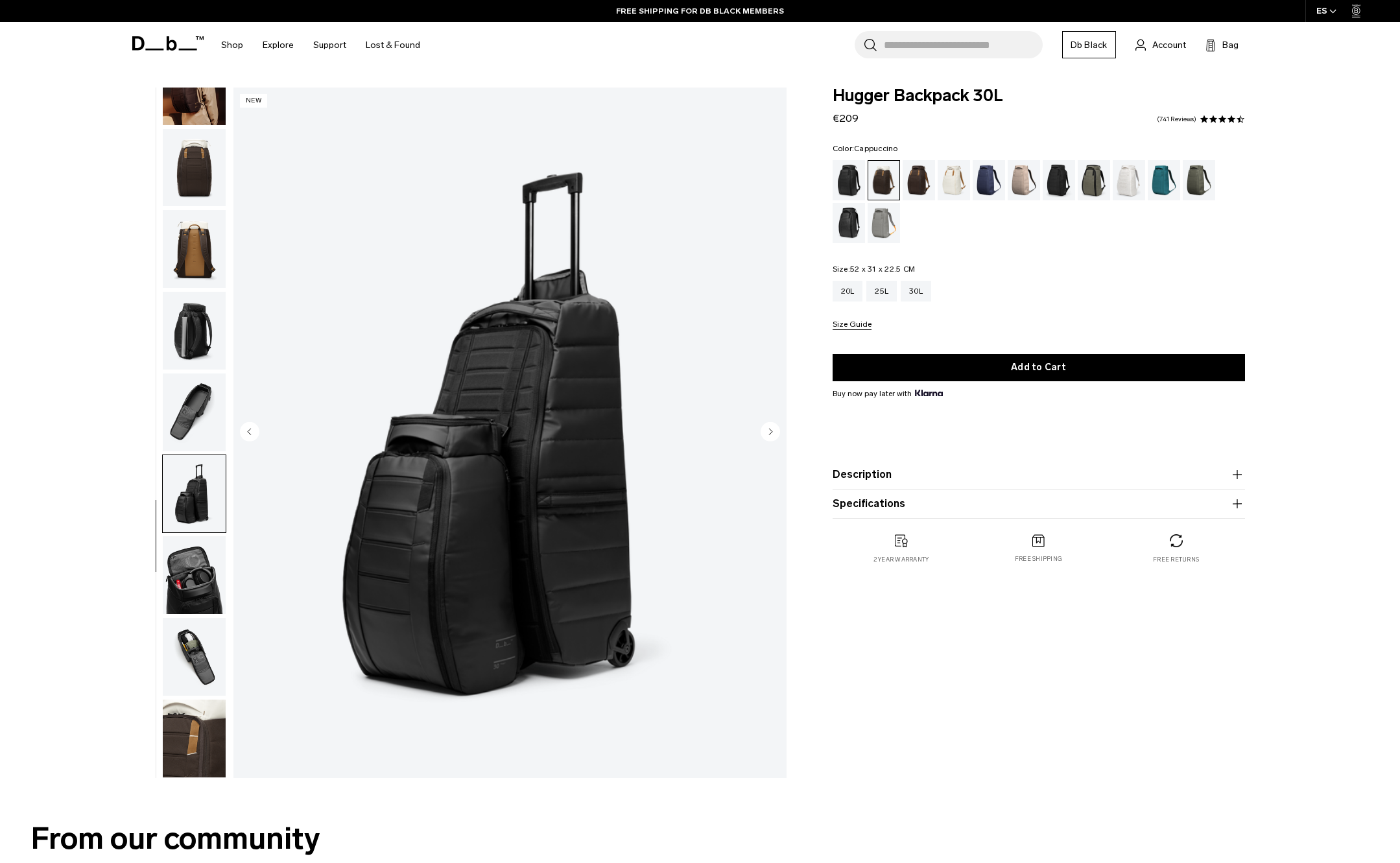
click at [773, 425] on circle "Next slide" at bounding box center [770, 430] width 19 height 19
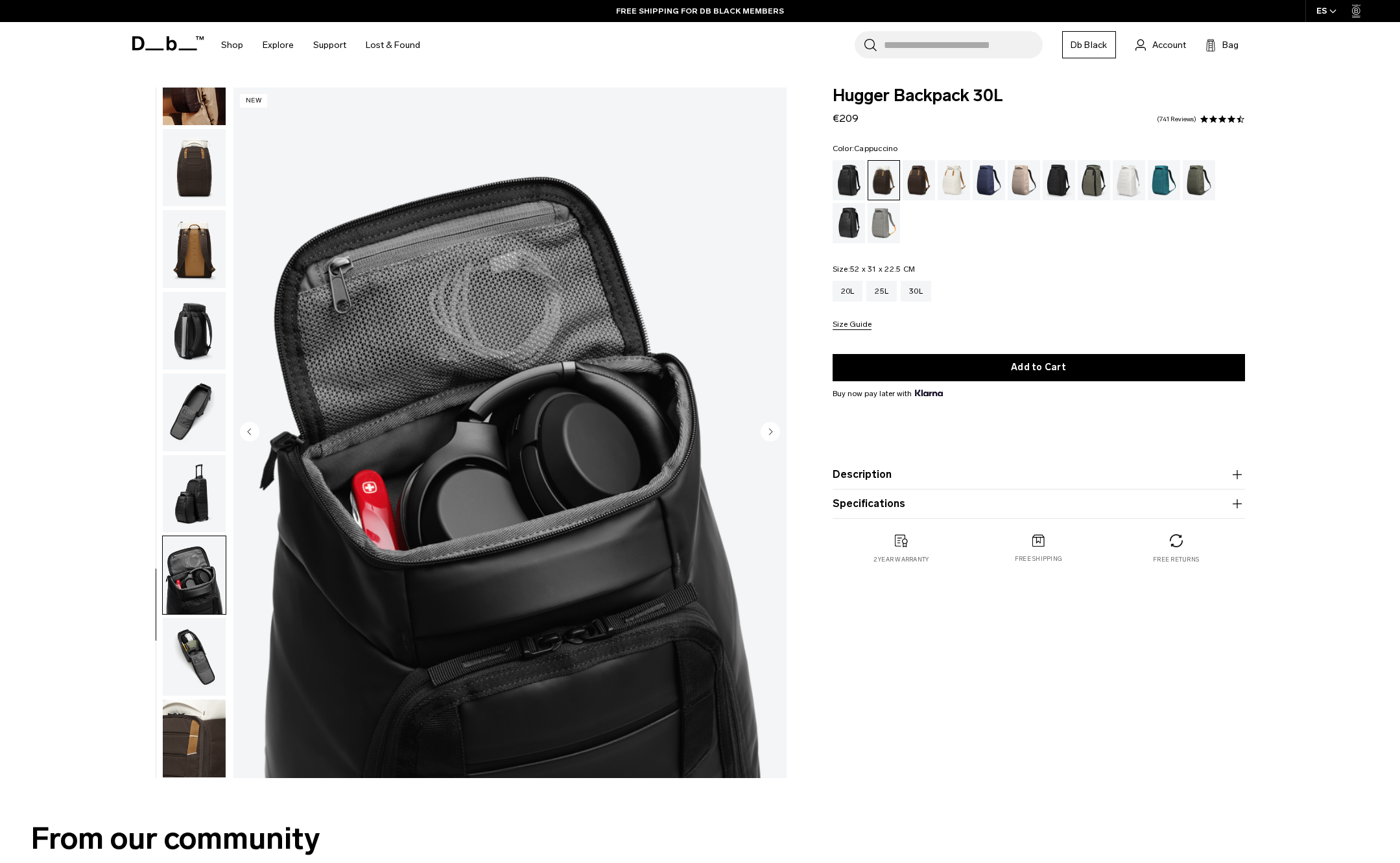
click at [774, 426] on circle "Next slide" at bounding box center [770, 430] width 19 height 19
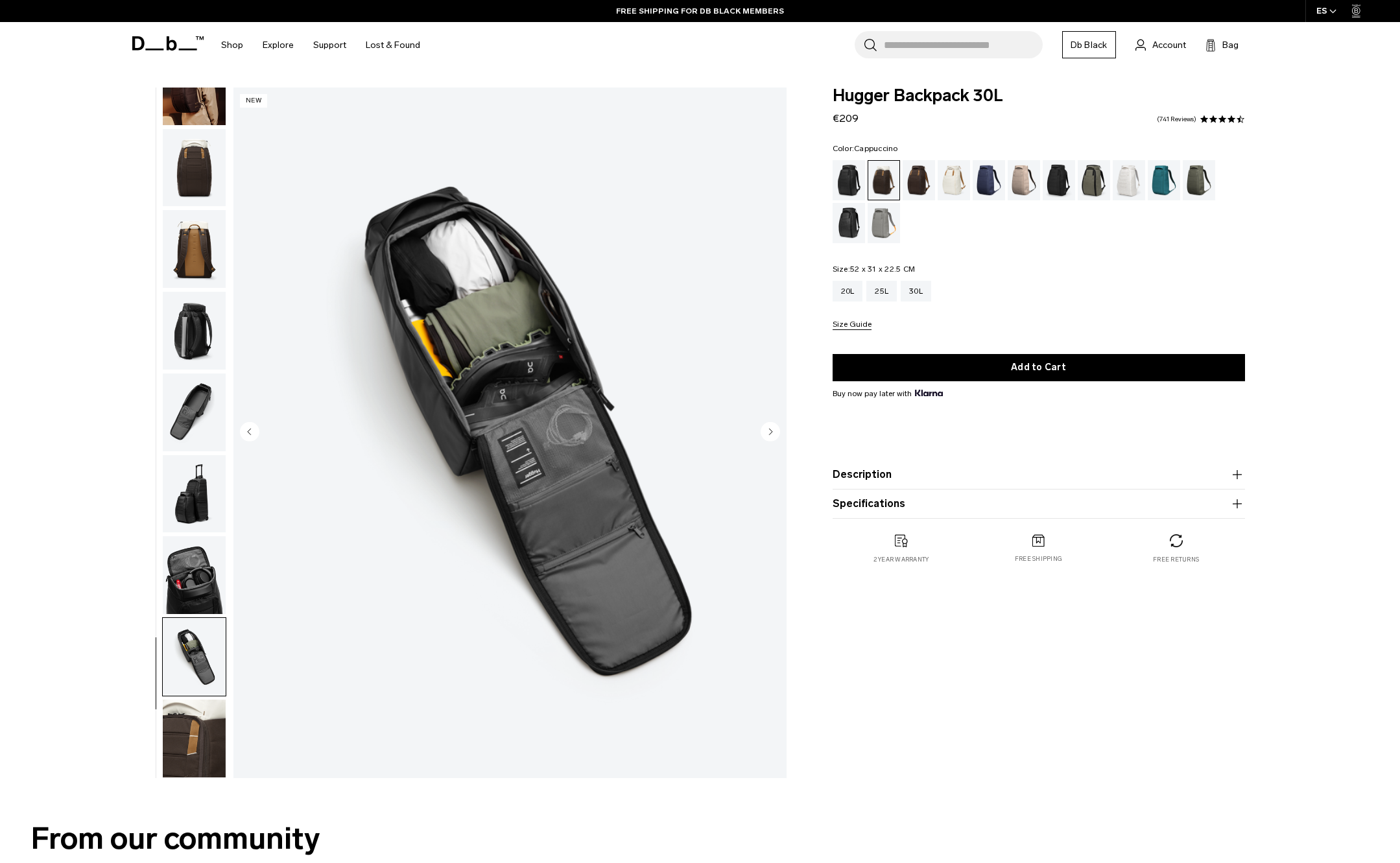
drag, startPoint x: 776, startPoint y: 423, endPoint x: 781, endPoint y: 412, distance: 12.1
click at [776, 418] on div "09 / 10 New" at bounding box center [510, 433] width 553 height 690
click at [774, 430] on circle "Next slide" at bounding box center [770, 430] width 19 height 19
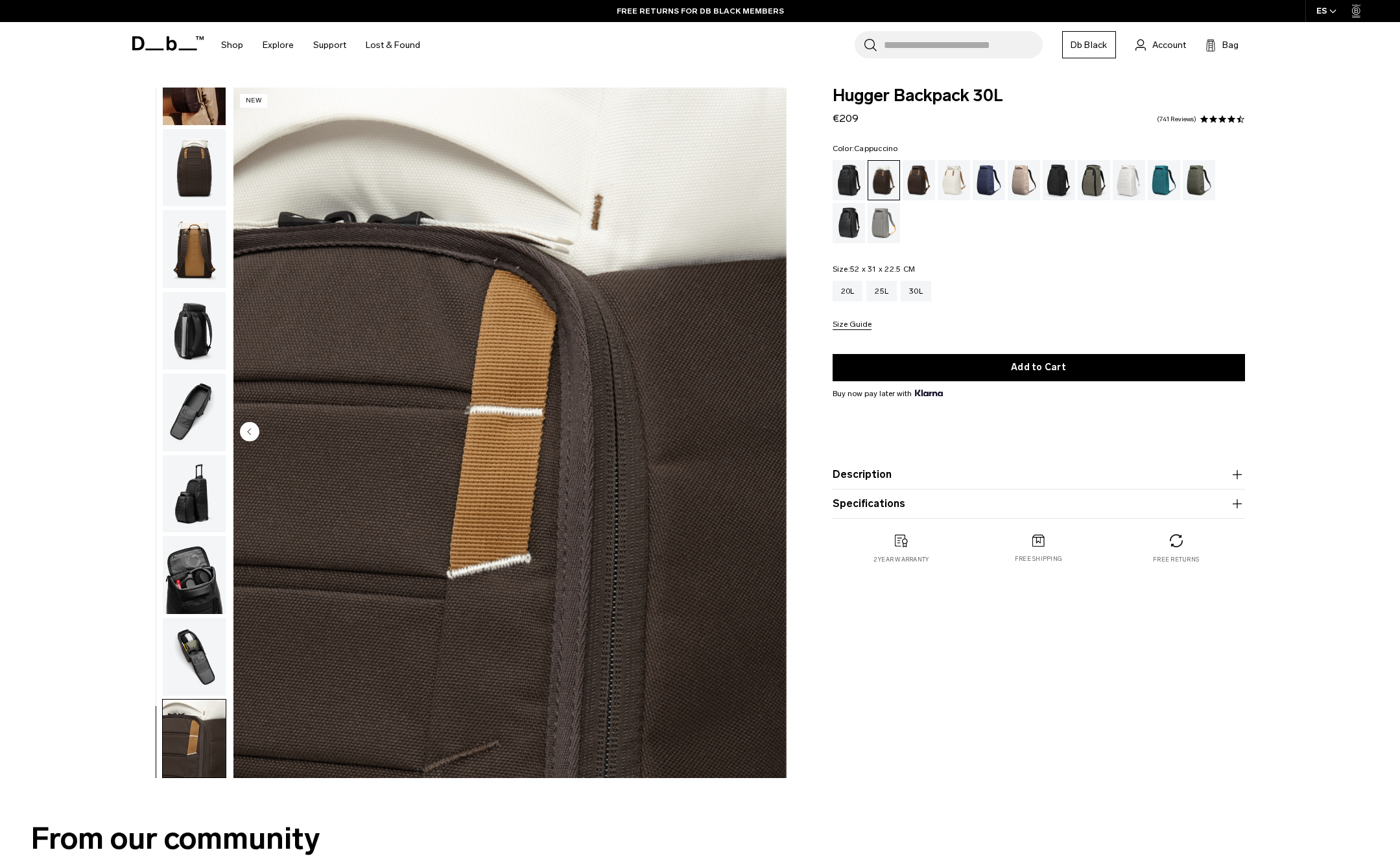
click at [255, 432] on circle "Previous slide" at bounding box center [249, 430] width 19 height 19
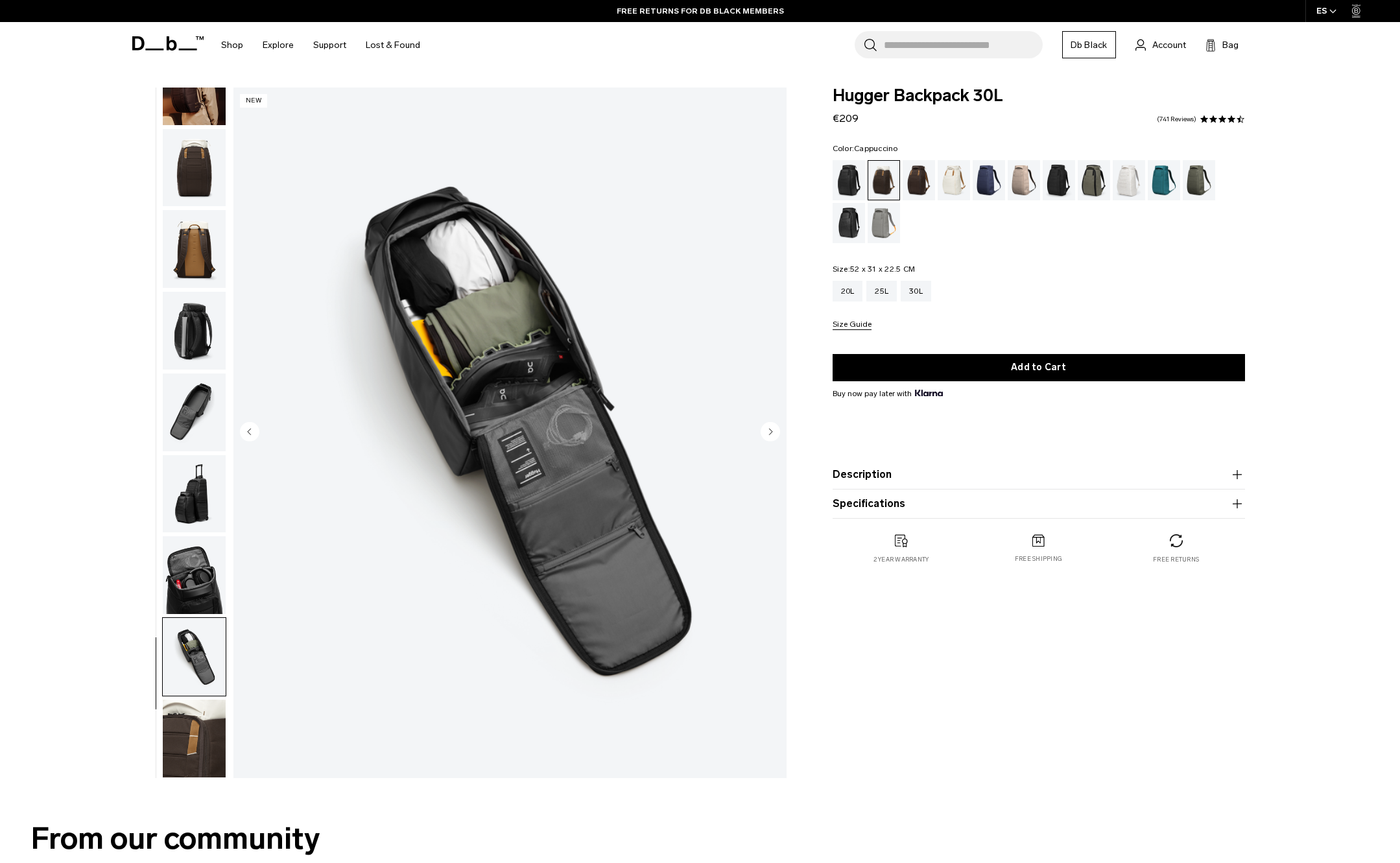
click at [1348, 102] on div "**********" at bounding box center [700, 436] width 1400 height 696
